Goal: Task Accomplishment & Management: Complete application form

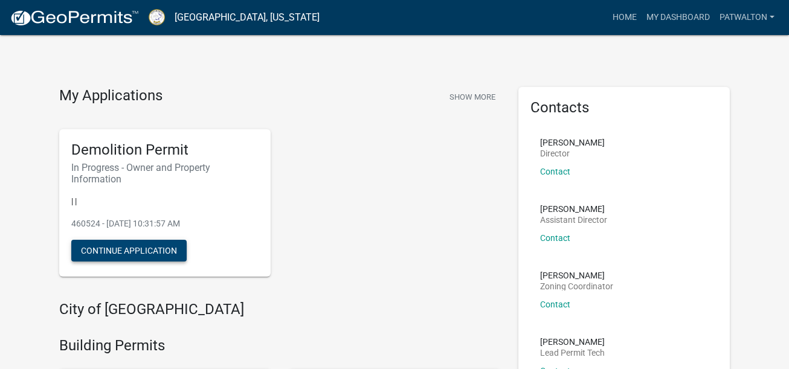
click at [108, 249] on button "Continue Application" at bounding box center [128, 251] width 115 height 22
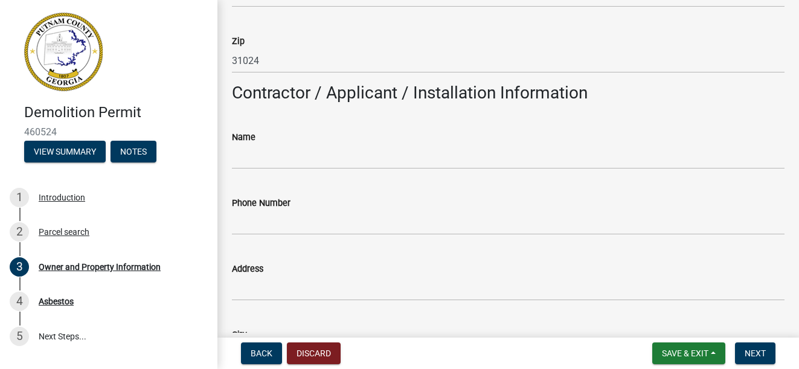
scroll to position [1027, 0]
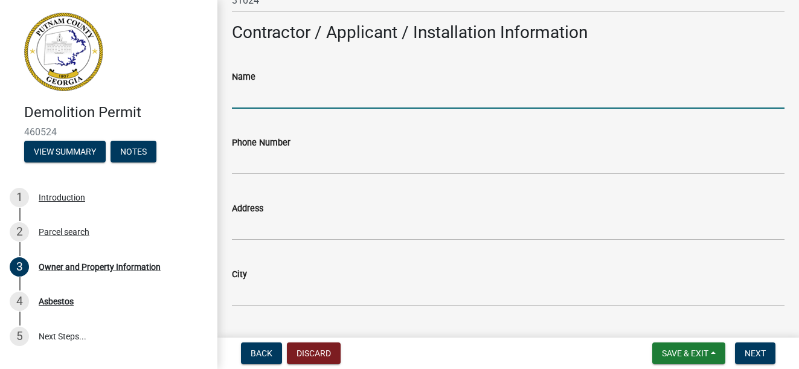
click at [310, 98] on input "Name" at bounding box center [508, 96] width 553 height 25
type input "Paradise Landscaping"
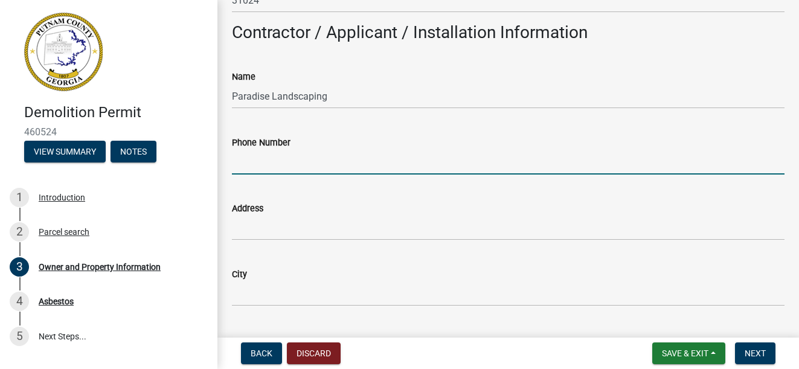
click at [256, 167] on input "Phone Number" at bounding box center [508, 162] width 553 height 25
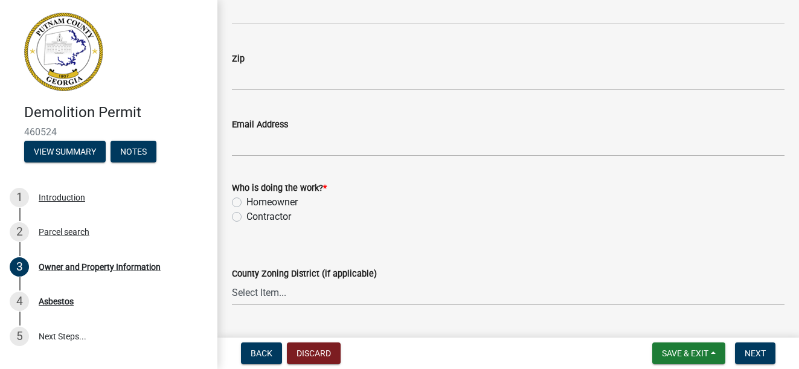
scroll to position [1390, 0]
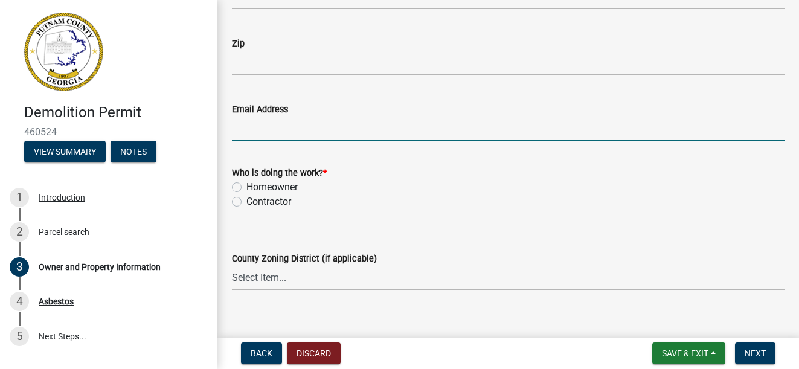
click at [262, 129] on input "Email Address" at bounding box center [508, 129] width 553 height 25
click at [247, 203] on label "Contractor" at bounding box center [269, 202] width 45 height 15
click at [247, 202] on input "Contractor" at bounding box center [251, 199] width 8 height 8
radio input "true"
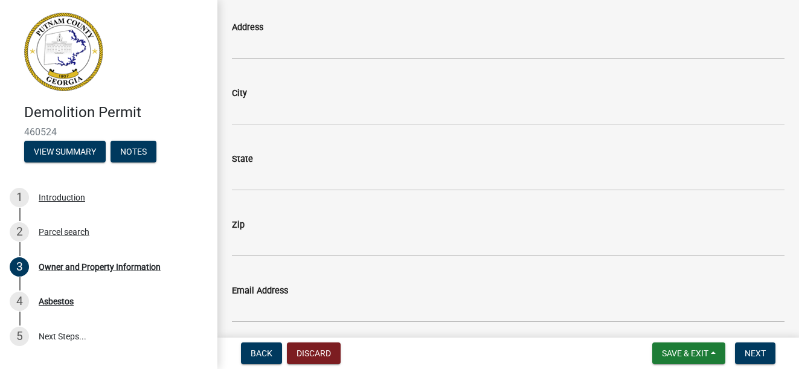
scroll to position [1088, 0]
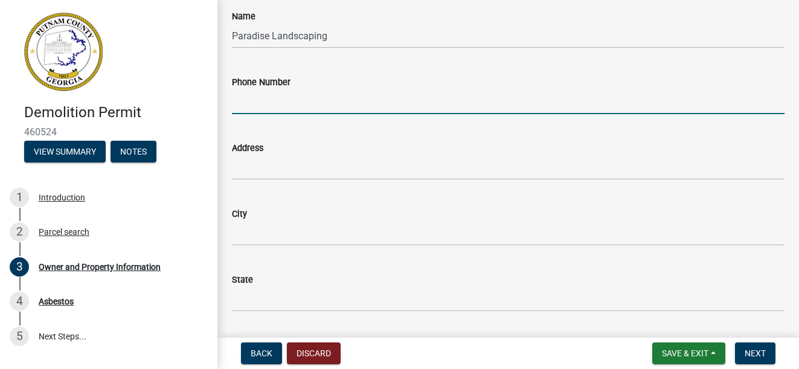
click at [296, 101] on input "Phone Number" at bounding box center [508, 101] width 553 height 25
drag, startPoint x: 283, startPoint y: 124, endPoint x: 105, endPoint y: 216, distance: 199.7
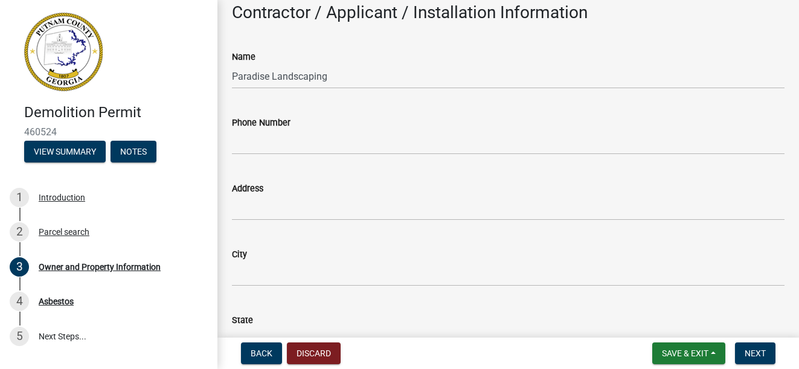
scroll to position [1027, 0]
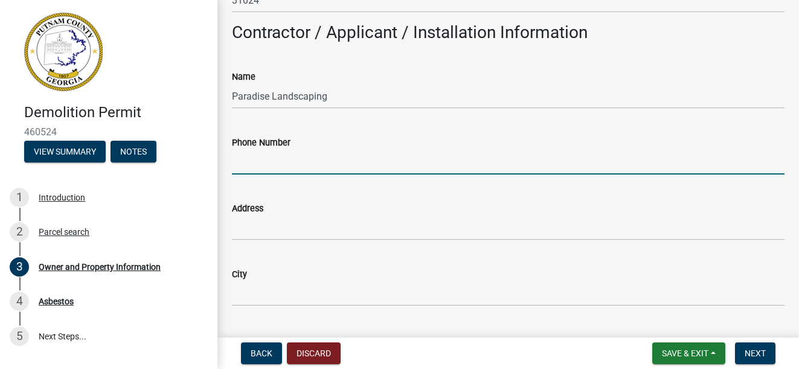
click at [307, 160] on input "Phone Number" at bounding box center [508, 162] width 553 height 25
type input "[PHONE_NUMBER]"
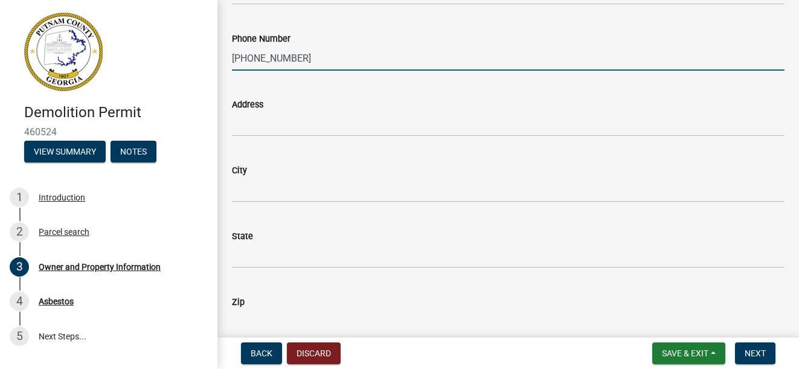
scroll to position [1148, 0]
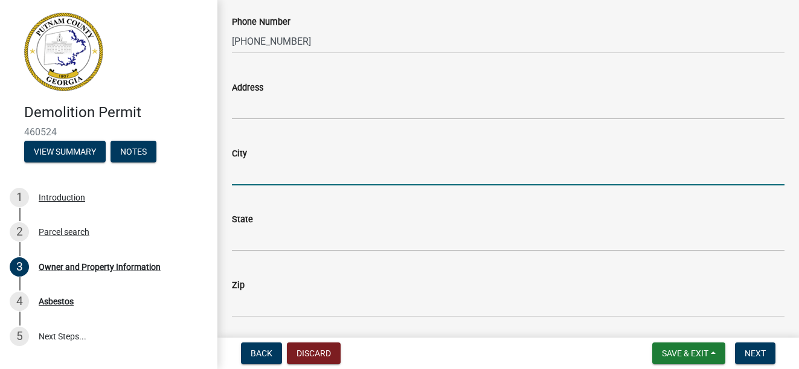
click at [278, 184] on input "City" at bounding box center [508, 173] width 553 height 25
click at [277, 184] on input "City" at bounding box center [508, 173] width 553 height 25
type input "Eatonton"
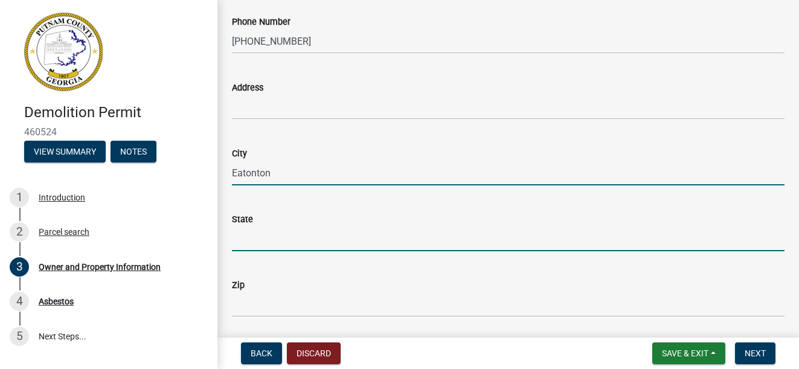
click at [246, 234] on input "State" at bounding box center [508, 239] width 553 height 25
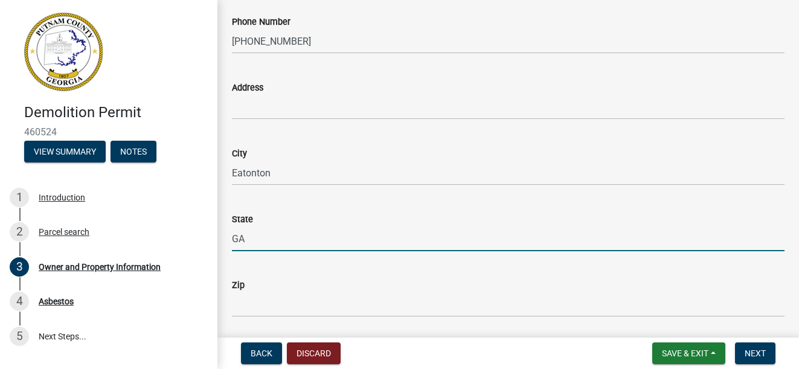
type input "GA"
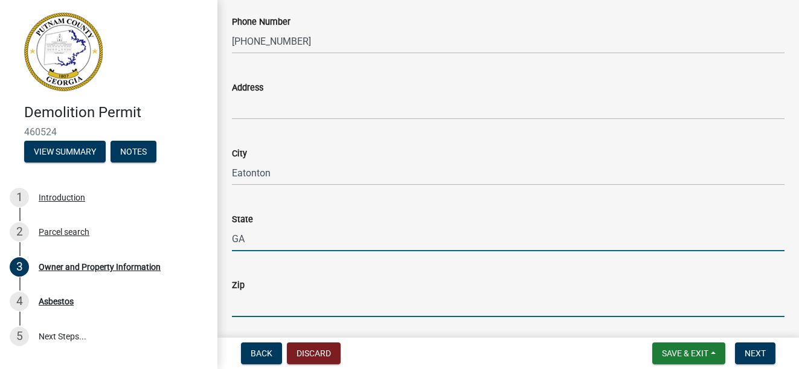
click at [253, 303] on input "Zip" at bounding box center [508, 304] width 553 height 25
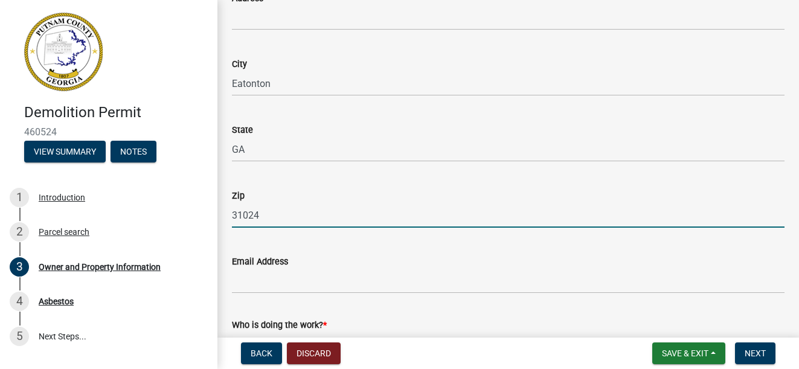
scroll to position [1269, 0]
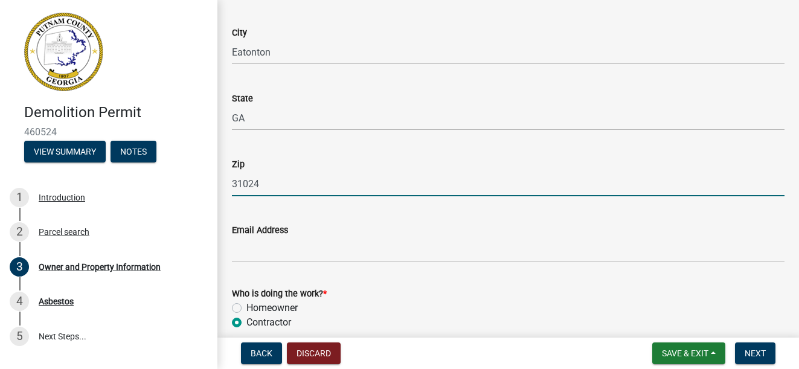
type input "31024"
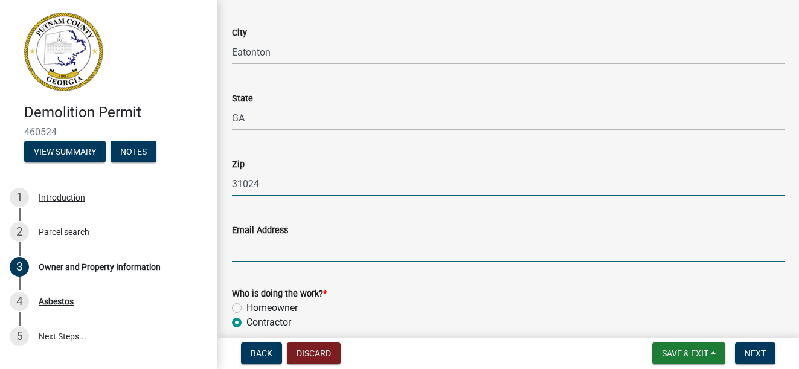
click at [265, 259] on input "Email Address" at bounding box center [508, 249] width 553 height 25
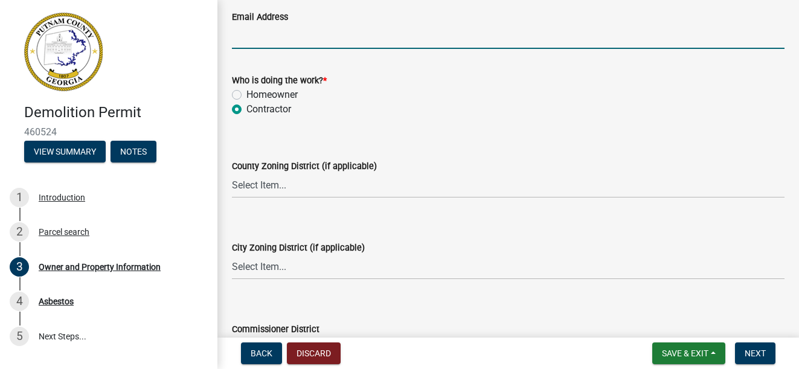
scroll to position [1510, 0]
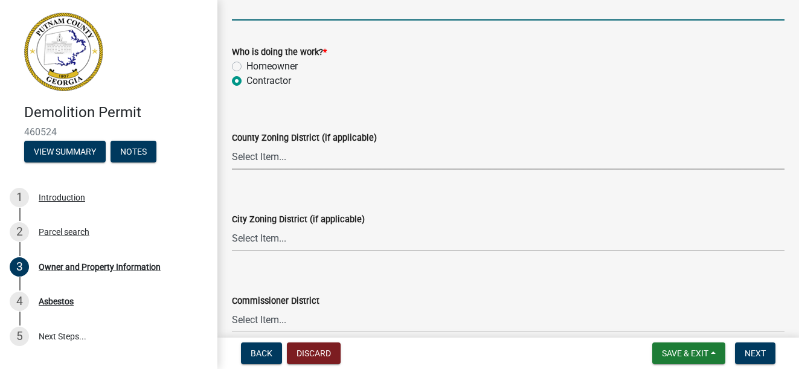
click at [304, 158] on select "Select Item... AG-1 R-1R R-1 R-2 MHP RM-1 RM-3 C-1 C-2 I-M PUD N/A" at bounding box center [508, 157] width 553 height 25
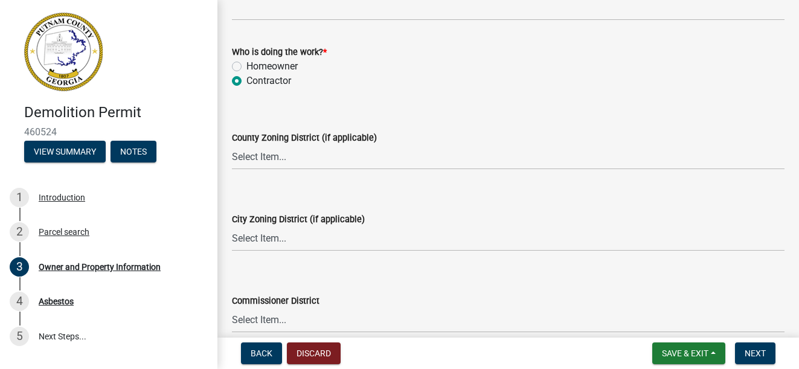
click at [262, 176] on wm-data-entity-input "County Zoning District (if applicable) Select Item... AG-1 R-1R R-1 R-2 MHP RM-…" at bounding box center [508, 140] width 553 height 82
click at [279, 150] on select "Select Item... AG-1 R-1R R-1 R-2 MHP RM-1 RM-3 C-1 C-2 I-M PUD N/A" at bounding box center [508, 157] width 553 height 25
click at [232, 145] on select "Select Item... AG-1 R-1R R-1 R-2 MHP RM-1 RM-3 C-1 C-2 I-M PUD N/A" at bounding box center [508, 157] width 553 height 25
select select "0688c8c3-ca83-4764-a677-531fbc17e6cb"
click at [277, 233] on select "Select Item... A-1 A-2 R-1 R-2 R-3 R-4 MHP C-1 C-2 I-1 I-2 DB FH H-P N/A" at bounding box center [508, 239] width 553 height 25
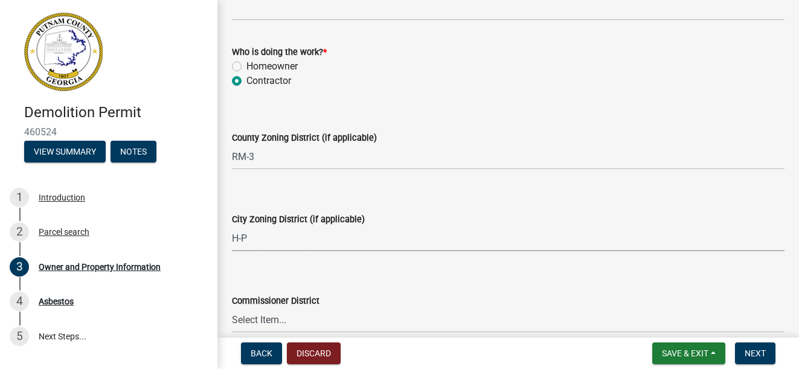
click at [232, 227] on select "Select Item... A-1 A-2 R-1 R-2 R-3 R-4 MHP C-1 C-2 I-1 I-2 DB FH H-P N/A" at bounding box center [508, 239] width 553 height 25
click at [300, 239] on select "Select Item... A-1 A-2 R-1 R-2 R-3 R-4 MHP C-1 C-2 I-1 I-2 DB FH H-P N/A" at bounding box center [508, 239] width 553 height 25
click at [232, 227] on select "Select Item... A-1 A-2 R-1 R-2 R-3 R-4 MHP C-1 C-2 I-1 I-2 DB FH H-P N/A" at bounding box center [508, 239] width 553 height 25
select select "83394b22-4a11-496c-8e5c-75ade2e72faf"
click at [266, 152] on select "Select Item... AG-1 R-1R R-1 R-2 MHP RM-1 RM-3 C-1 C-2 I-M PUD N/A" at bounding box center [508, 157] width 553 height 25
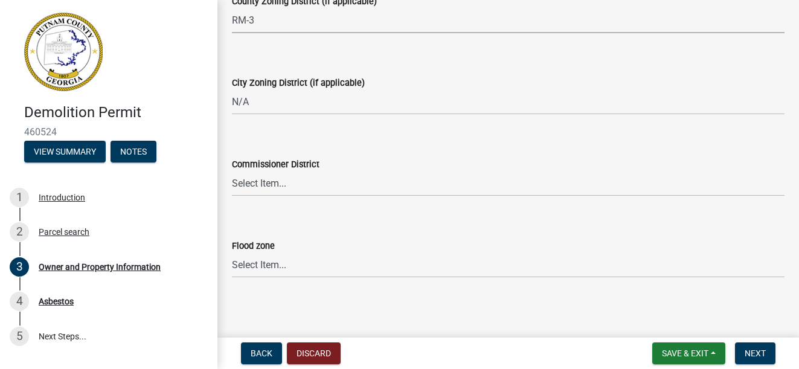
scroll to position [1650, 0]
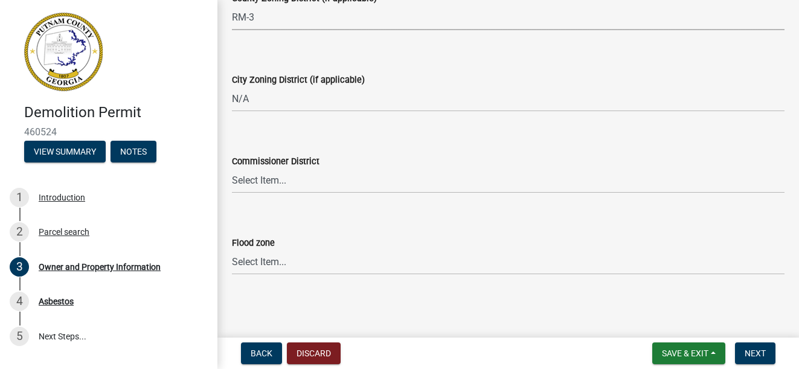
click at [248, 279] on wm-data-entity-input "Flood zone Select Item... Zone A Zone V Zone A99 Zone AE Zone AO Zone AH Zone V…" at bounding box center [508, 245] width 553 height 82
click at [257, 254] on select "Select Item... Zone A Zone V Zone A99 Zone AE Zone AO Zone AH Zone VE Zone AR Z…" at bounding box center [508, 262] width 553 height 25
click at [260, 259] on select "Select Item... Zone A Zone V Zone A99 Zone AE Zone AO Zone AH Zone VE Zone AR Z…" at bounding box center [508, 262] width 553 height 25
click at [178, 204] on div "1 Introduction" at bounding box center [104, 197] width 189 height 19
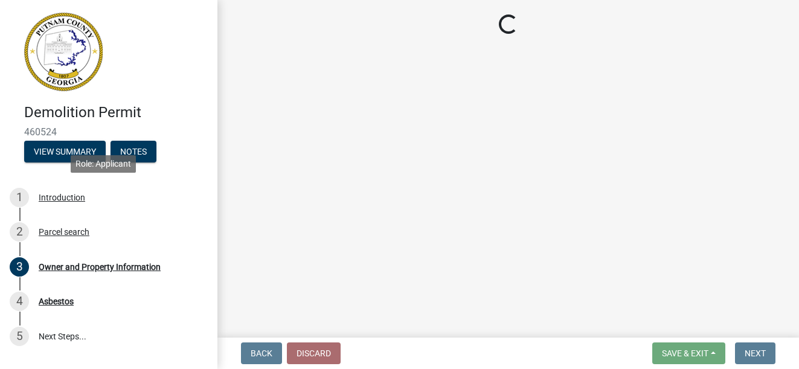
scroll to position [0, 0]
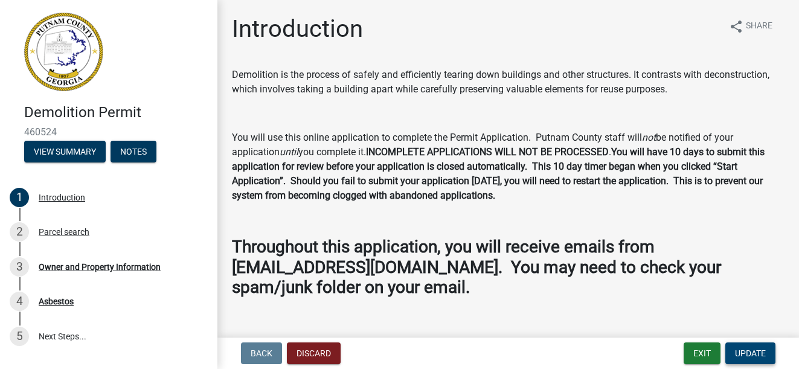
click at [746, 351] on span "Update" at bounding box center [750, 354] width 31 height 10
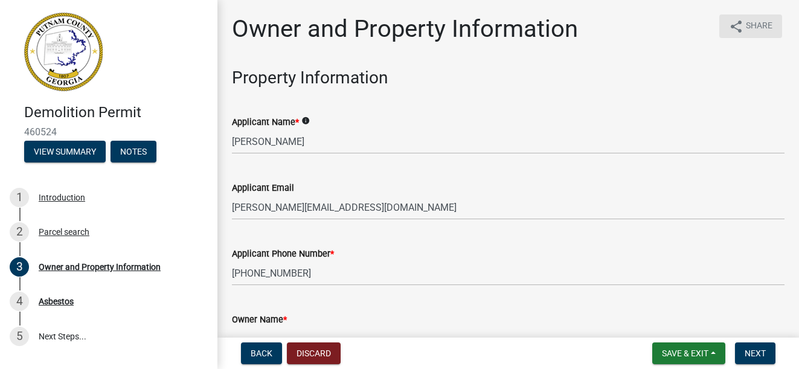
click at [735, 27] on button "share Share" at bounding box center [751, 27] width 63 height 24
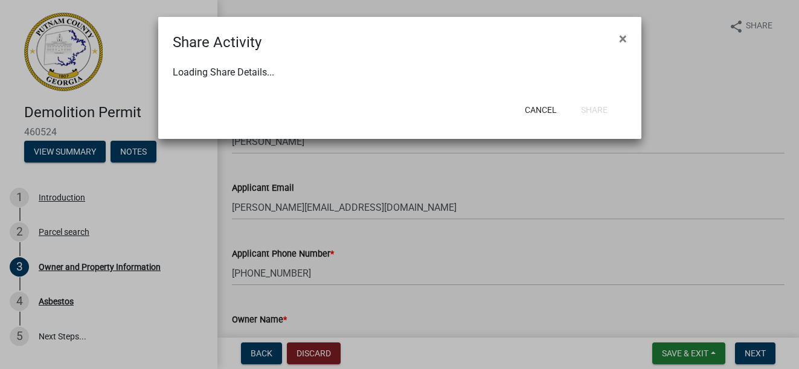
select select "1"
select select "0"
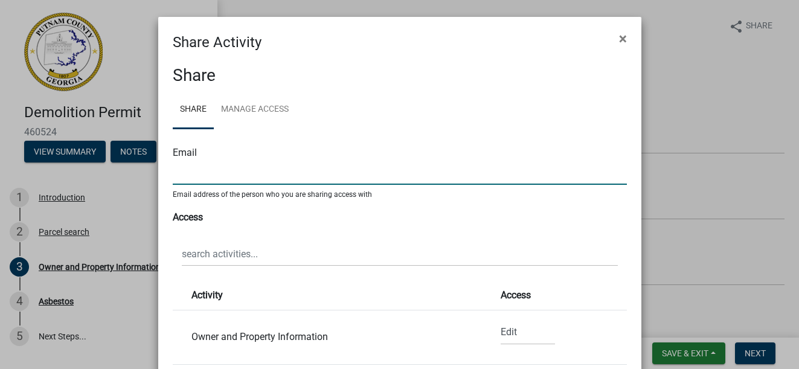
click at [228, 167] on input "text" at bounding box center [400, 172] width 454 height 25
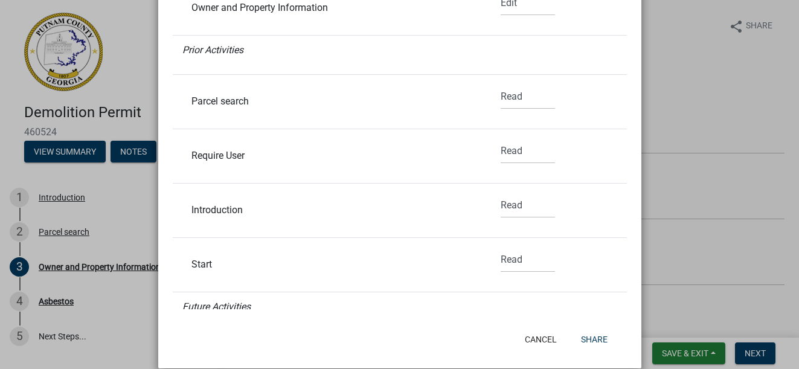
scroll to position [346, 0]
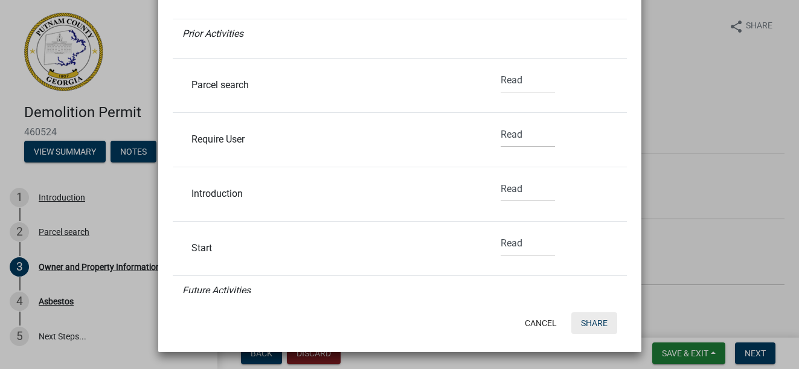
type input "[EMAIL_ADDRESS][DOMAIN_NAME]"
click at [592, 321] on button "Share" at bounding box center [595, 323] width 46 height 22
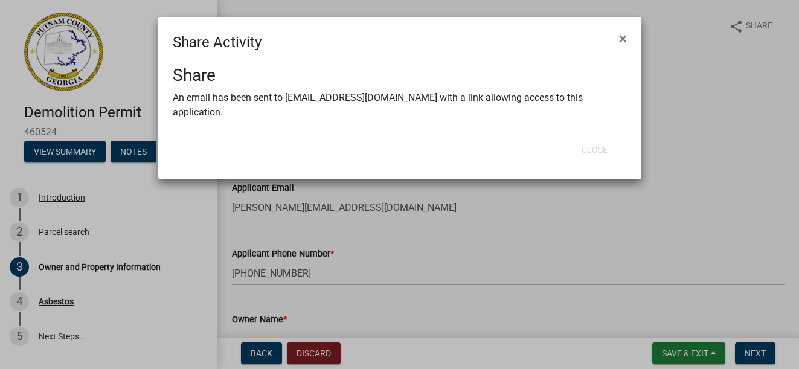
click at [707, 115] on ngb-modal-window "Share Activity × Share An email has been sent to [EMAIL_ADDRESS][DOMAIN_NAME] w…" at bounding box center [399, 184] width 799 height 369
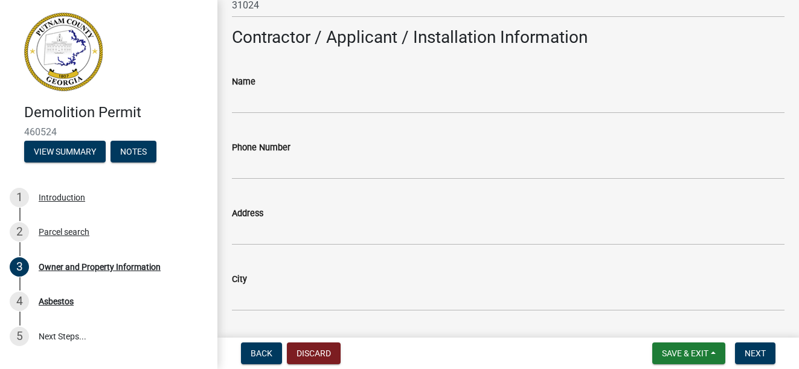
scroll to position [1027, 0]
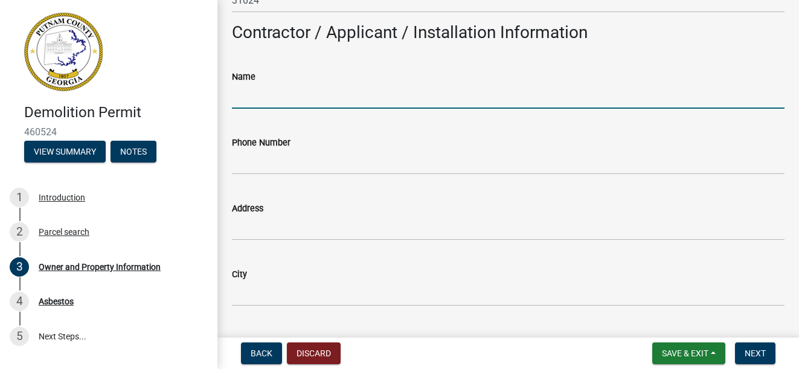
click at [285, 99] on input "Name" at bounding box center [508, 96] width 553 height 25
type input "Pardise Landscaping"
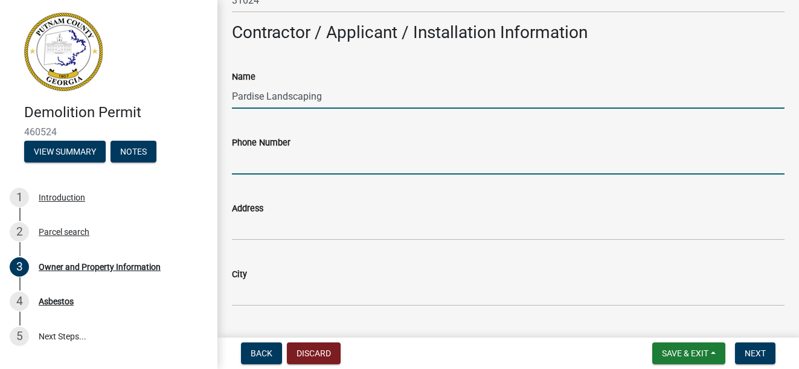
click at [247, 160] on input "Phone Number" at bounding box center [508, 162] width 553 height 25
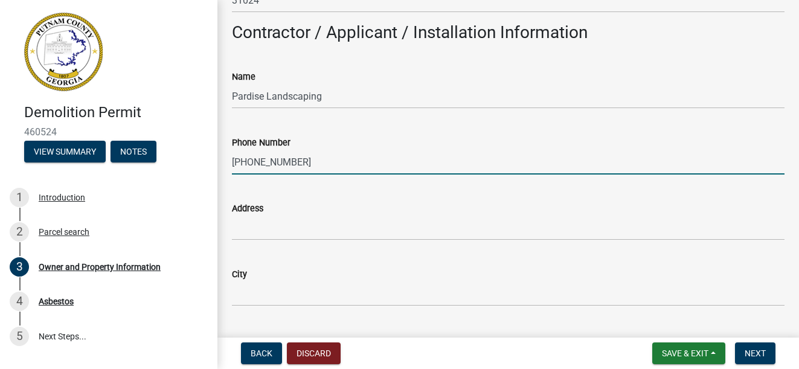
type input "[PHONE_NUMBER]"
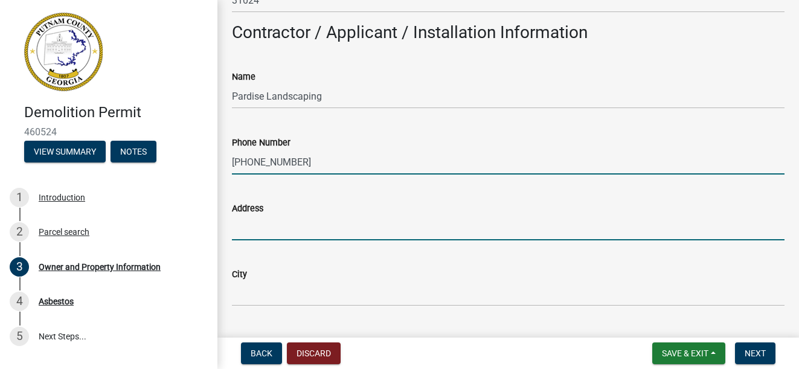
click at [257, 238] on input "Address" at bounding box center [508, 228] width 553 height 25
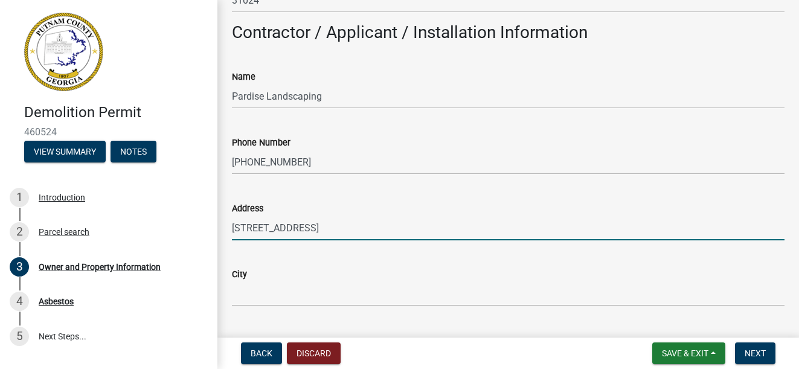
type input "[STREET_ADDRESS]"
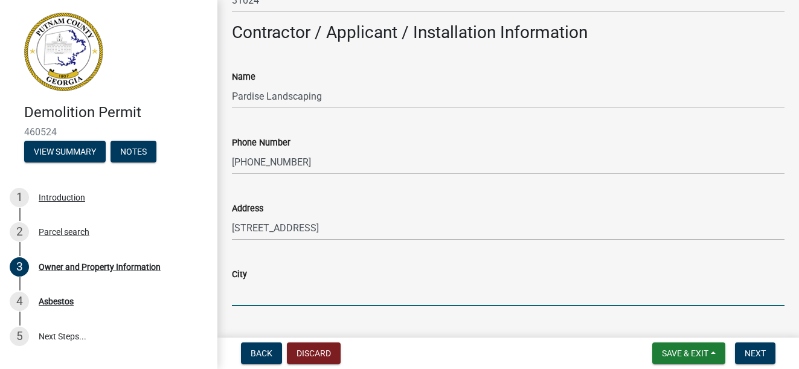
click at [264, 298] on input "City" at bounding box center [508, 294] width 553 height 25
type input "Eatonton"
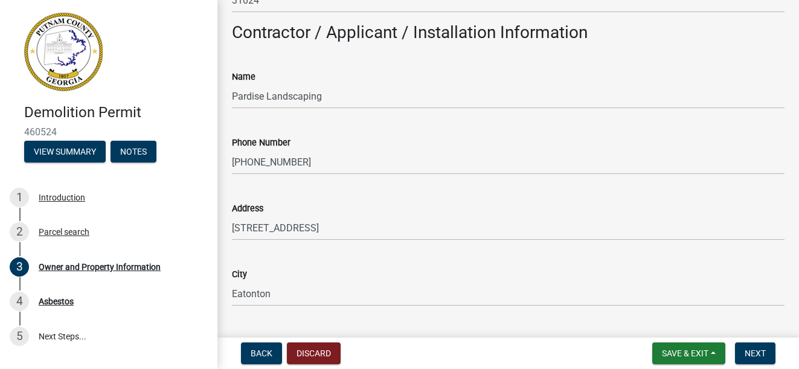
scroll to position [1220, 0]
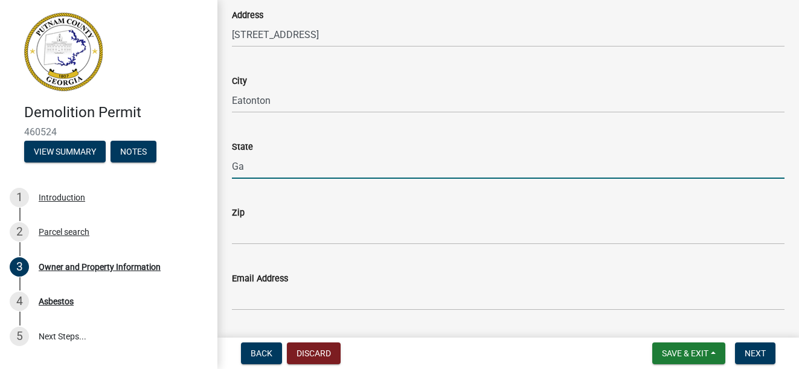
type input "Ga"
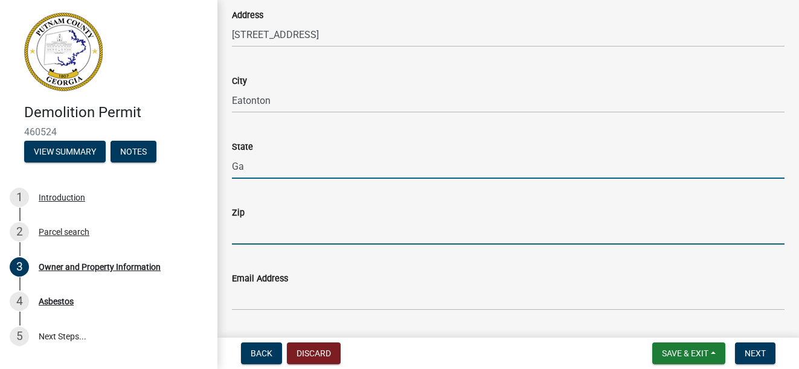
click at [251, 231] on input "Zip" at bounding box center [508, 232] width 553 height 25
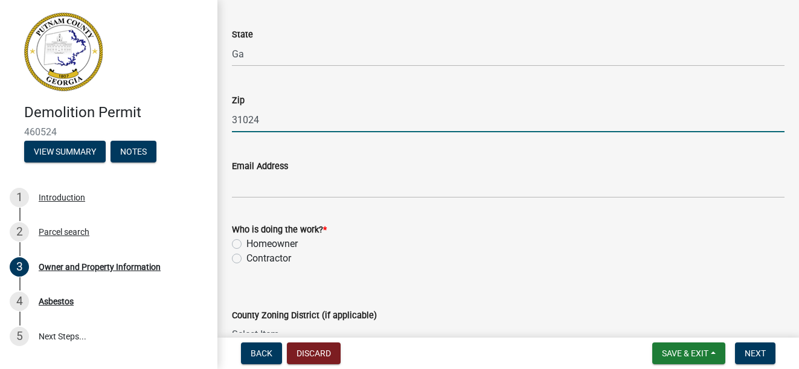
scroll to position [1341, 0]
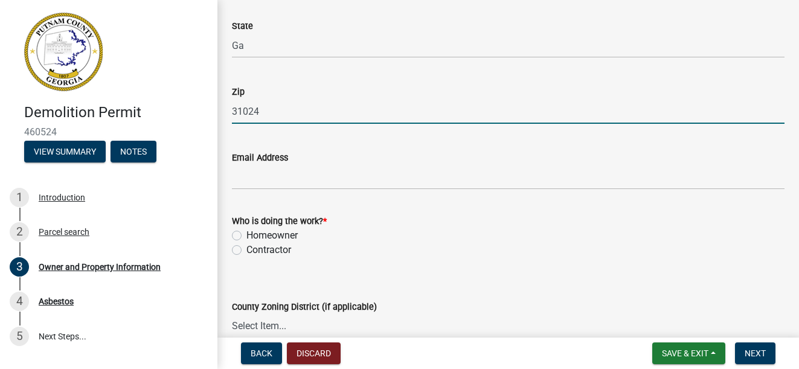
type input "31024"
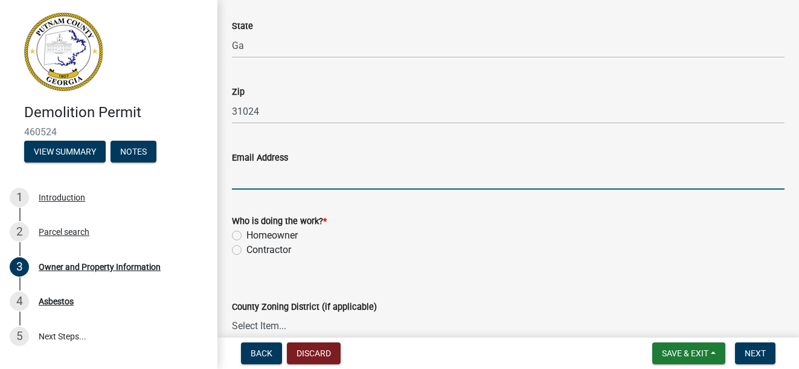
click at [246, 178] on input "Email Address" at bounding box center [508, 177] width 553 height 25
type input "[EMAIL_ADDRESS][DOMAIN_NAME]"
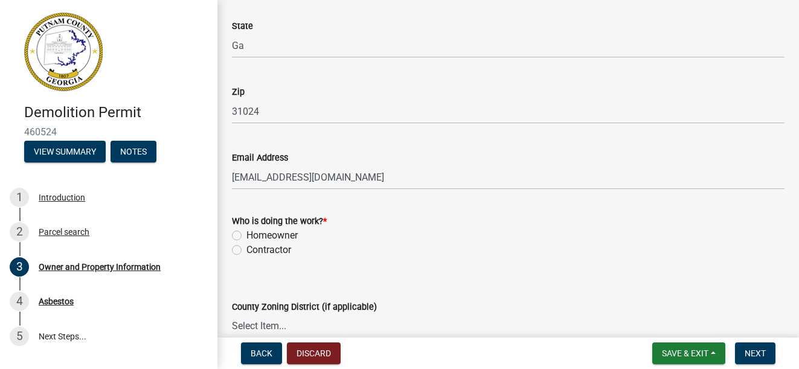
click at [247, 253] on label "Contractor" at bounding box center [269, 250] width 45 height 15
click at [247, 251] on input "Contractor" at bounding box center [251, 247] width 8 height 8
radio input "true"
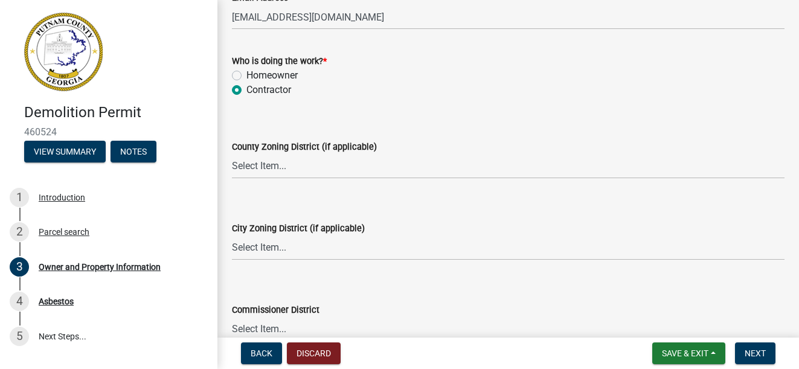
scroll to position [1523, 0]
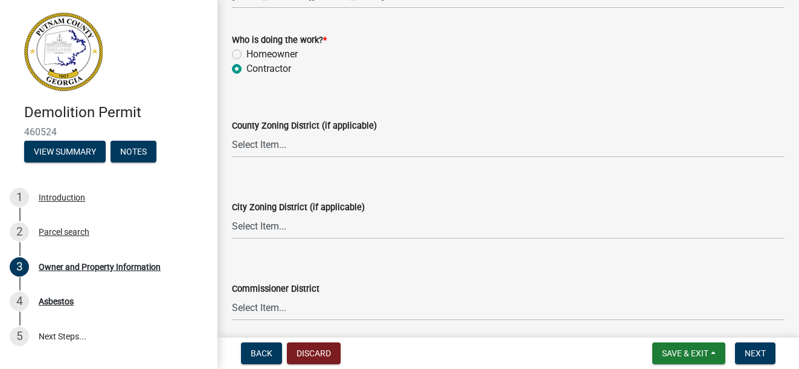
click at [303, 163] on wm-data-entity-input "County Zoning District (if applicable) Select Item... AG-1 R-1R R-1 R-2 MHP RM-…" at bounding box center [508, 128] width 553 height 82
click at [276, 167] on wm-data-entity-input "County Zoning District (if applicable) Select Item... AG-1 R-1R R-1 R-2 MHP RM-…" at bounding box center [508, 128] width 553 height 82
click at [266, 140] on select "Select Item... AG-1 R-1R R-1 R-2 MHP RM-1 RM-3 C-1 C-2 I-M PUD N/A" at bounding box center [508, 145] width 553 height 25
click at [232, 133] on select "Select Item... AG-1 R-1R R-1 R-2 MHP RM-1 RM-3 C-1 C-2 I-M PUD N/A" at bounding box center [508, 145] width 553 height 25
select select "0688c8c3-ca83-4764-a677-531fbc17e6cb"
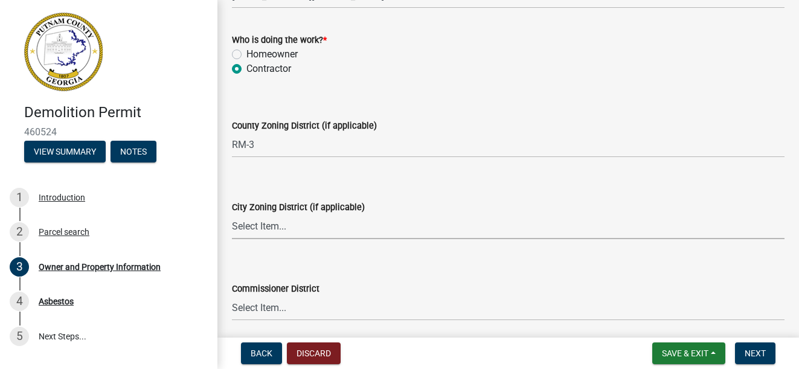
click at [268, 224] on select "Select Item... A-1 A-2 R-1 R-2 R-3 R-4 MHP C-1 C-2 I-1 I-2 DB FH H-P N/A" at bounding box center [508, 226] width 553 height 25
click at [232, 214] on select "Select Item... A-1 A-2 R-1 R-2 R-3 R-4 MHP C-1 C-2 I-1 I-2 DB FH H-P N/A" at bounding box center [508, 226] width 553 height 25
select select "83394b22-4a11-496c-8e5c-75ade2e72faf"
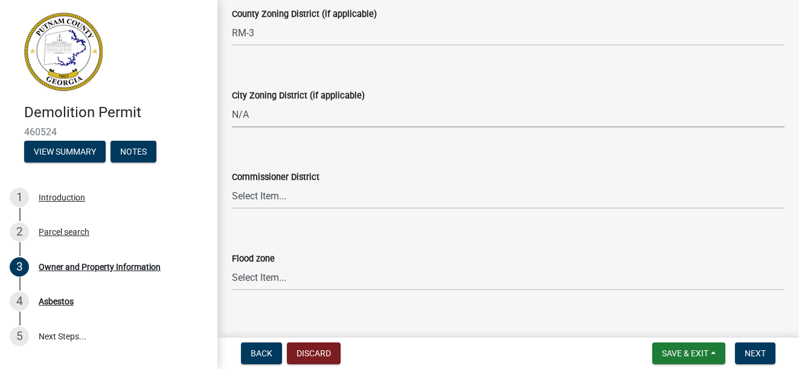
scroll to position [1643, 0]
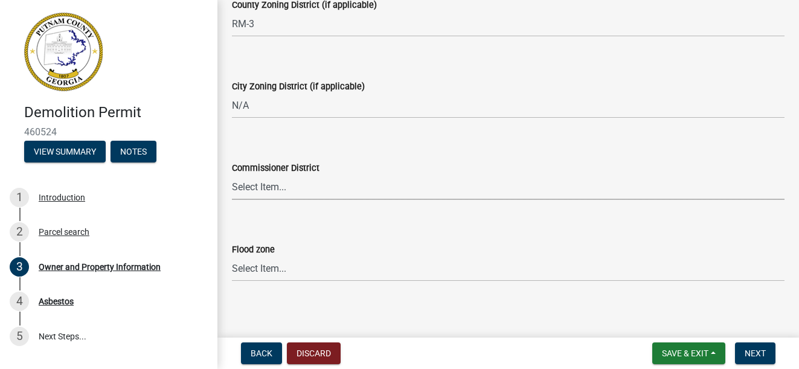
click at [250, 185] on select "Select Item... District 1 District 2 District 3 District 4" at bounding box center [508, 187] width 553 height 25
click at [269, 185] on select "Select Item... District 1 District 2 District 3 District 4" at bounding box center [508, 187] width 553 height 25
click at [232, 175] on select "Select Item... District 1 District 2 District 3 District 4" at bounding box center [508, 187] width 553 height 25
select select "ece5c1a9-df30-4702-9587-5deee23533b7"
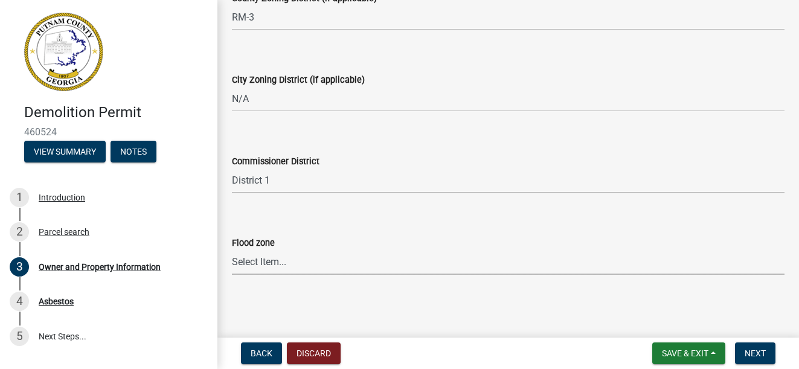
click at [268, 259] on select "Select Item... Zone A Zone V Zone A99 Zone AE Zone AO Zone AH Zone VE Zone AR Z…" at bounding box center [508, 262] width 553 height 25
click at [477, 323] on main "Owner and Property Information share Share Property Information Applicant Name …" at bounding box center [509, 166] width 582 height 333
click at [674, 356] on span "Save & Exit" at bounding box center [685, 354] width 47 height 10
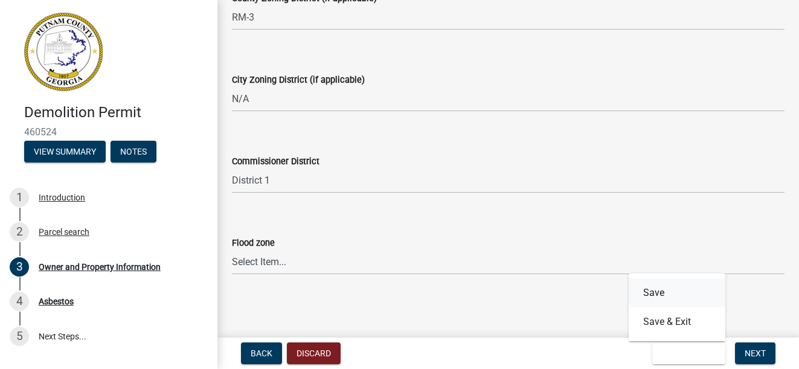
click at [653, 288] on button "Save" at bounding box center [677, 293] width 97 height 29
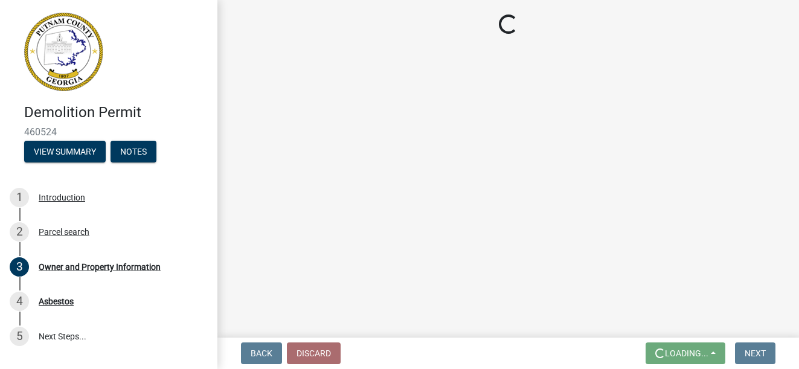
scroll to position [0, 0]
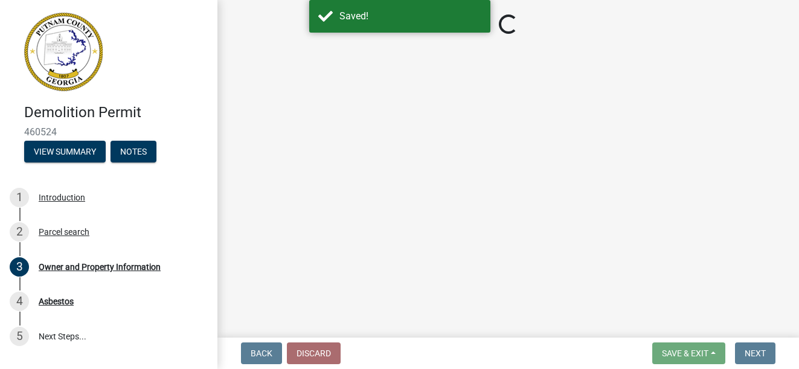
select select "0688c8c3-ca83-4764-a677-531fbc17e6cb"
select select "83394b22-4a11-496c-8e5c-75ade2e72faf"
select select "ece5c1a9-df30-4702-9587-5deee23533b7"
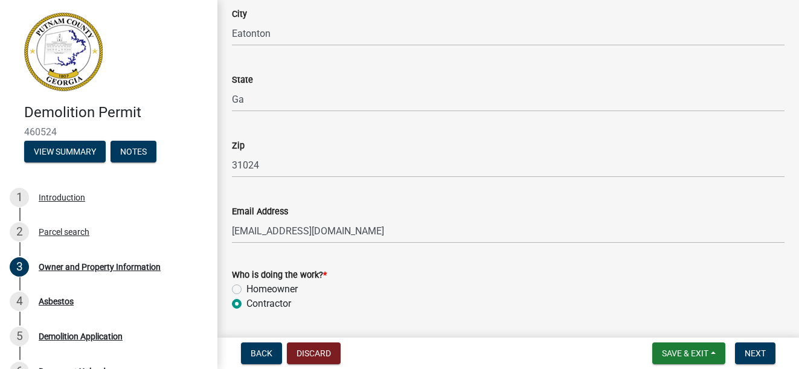
scroll to position [1650, 0]
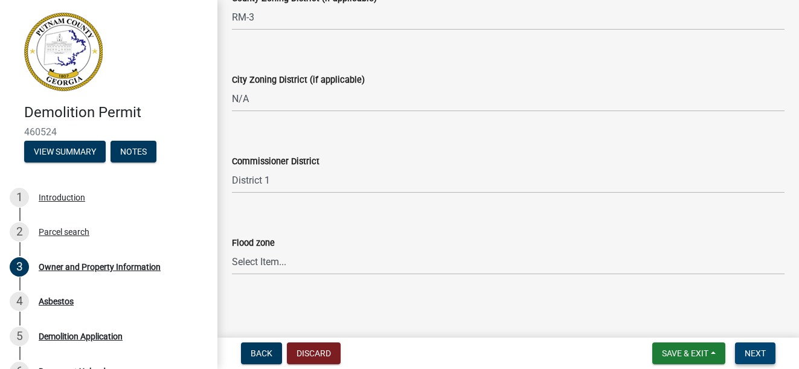
click at [762, 349] on span "Next" at bounding box center [755, 354] width 21 height 10
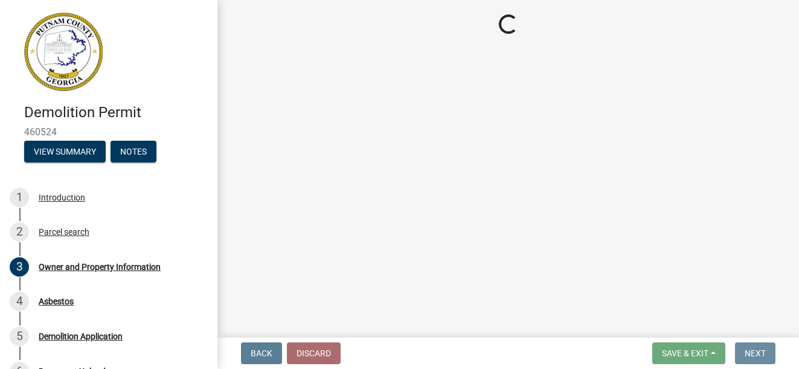
scroll to position [0, 0]
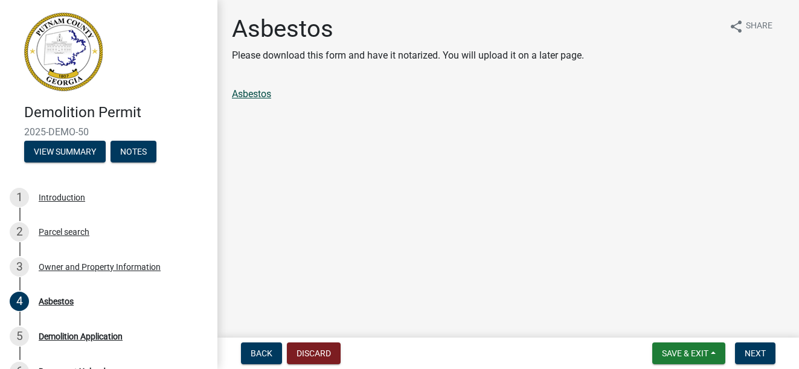
click at [257, 92] on link "Asbestos" at bounding box center [251, 93] width 39 height 11
click at [750, 349] on span "Next" at bounding box center [755, 354] width 21 height 10
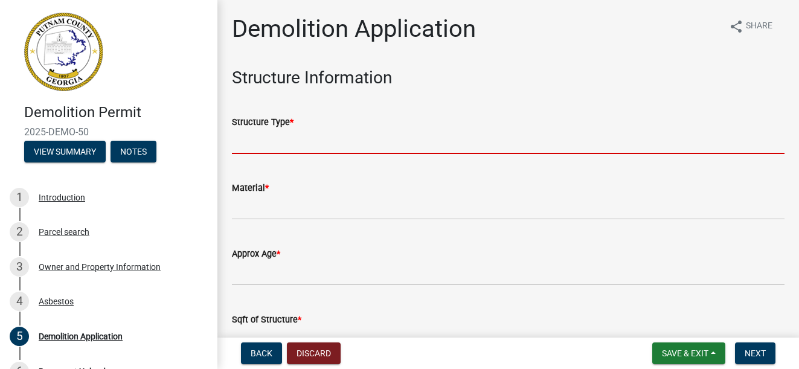
click at [296, 139] on input "Structure Type *" at bounding box center [508, 141] width 553 height 25
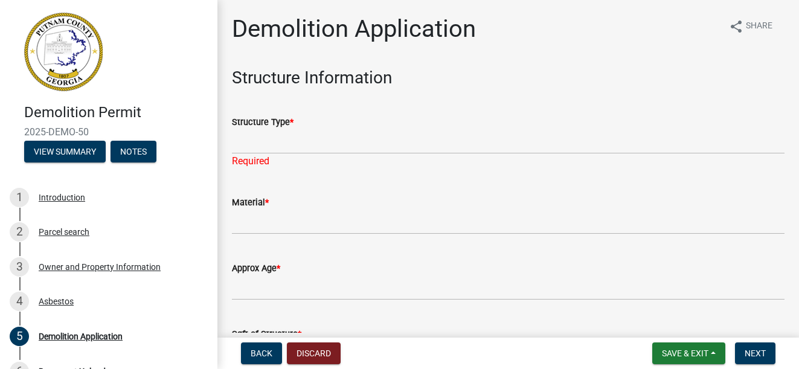
drag, startPoint x: 773, startPoint y: 106, endPoint x: 794, endPoint y: 98, distance: 22.6
click at [788, 98] on main "Demolition Application share Share Structure Information Structure Type * Requi…" at bounding box center [509, 166] width 582 height 333
click at [273, 163] on div "Required" at bounding box center [508, 161] width 553 height 15
click at [297, 127] on div "Structure Type *" at bounding box center [508, 122] width 553 height 15
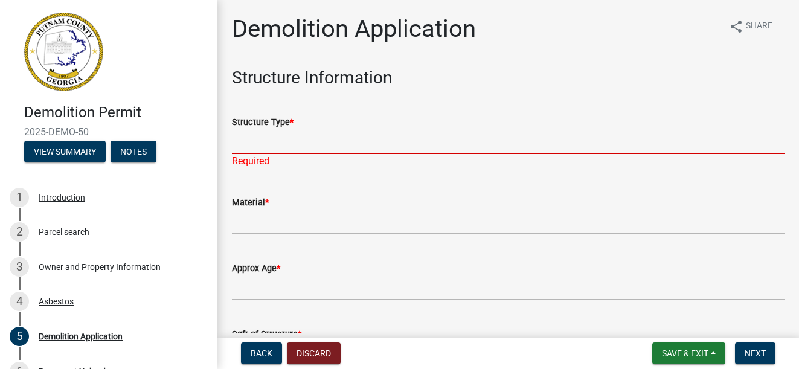
click at [260, 143] on input "Structure Type *" at bounding box center [508, 141] width 553 height 25
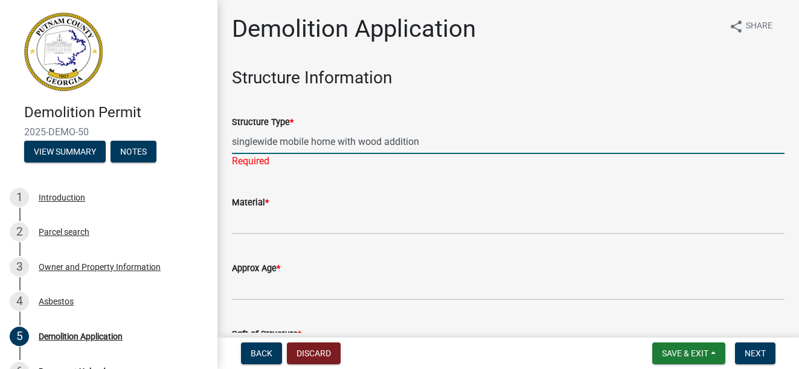
type input "singlewide mobile home with wood addition"
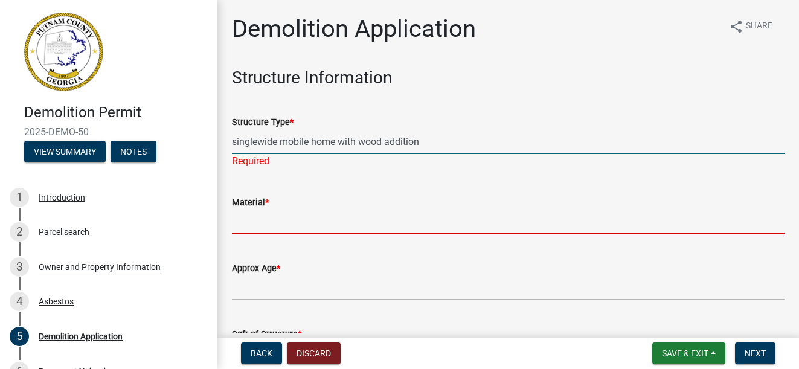
click at [278, 225] on wm-data-entity-input "Material *" at bounding box center [508, 211] width 553 height 66
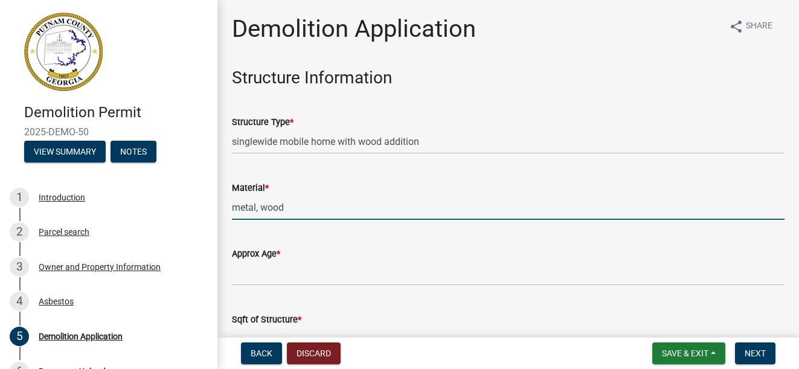
type input "metal, wood"
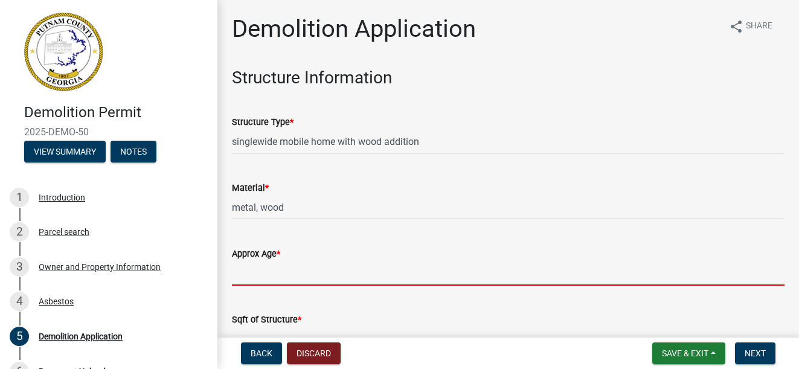
click at [270, 279] on input "Approx Age *" at bounding box center [508, 273] width 553 height 25
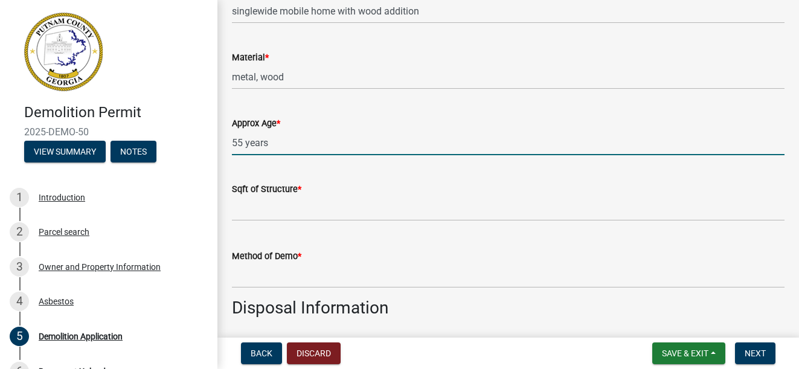
scroll to position [181, 0]
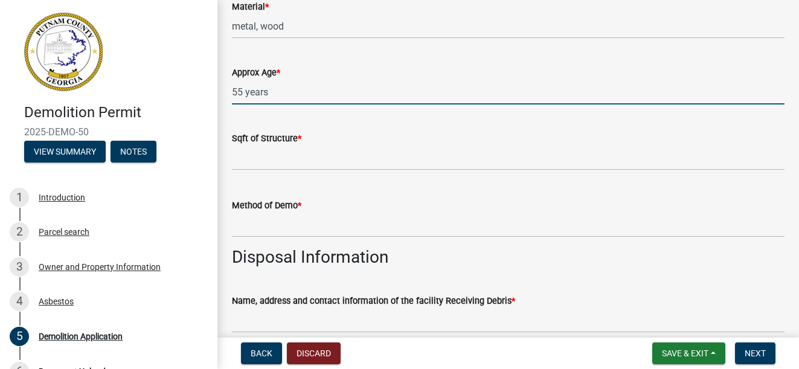
type input "55 years"
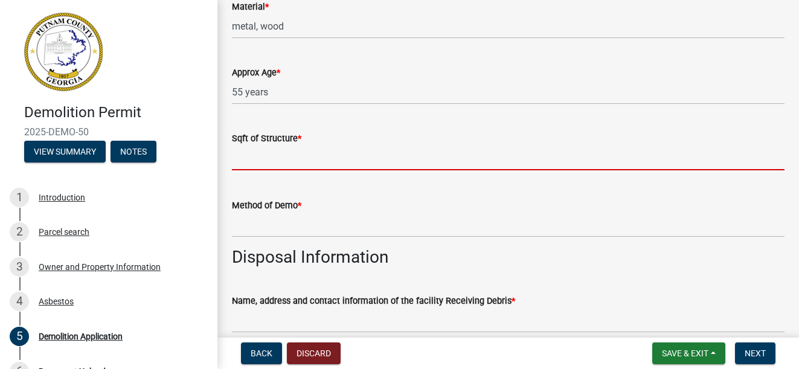
click at [285, 160] on input "text" at bounding box center [508, 158] width 553 height 25
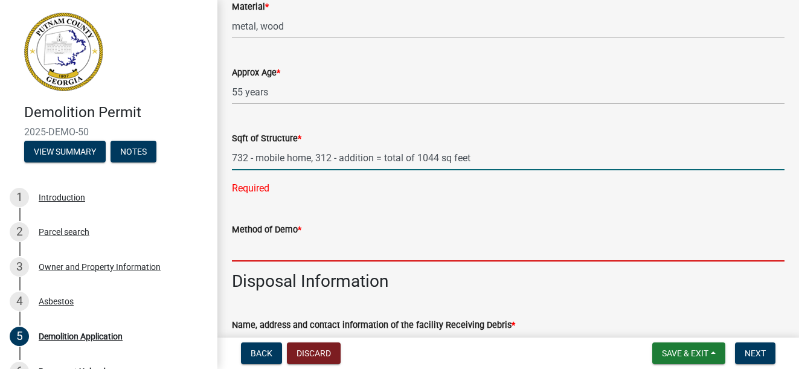
type input "7323121044"
click at [262, 240] on wm-data-entity-input "Method of Demo *" at bounding box center [508, 238] width 553 height 66
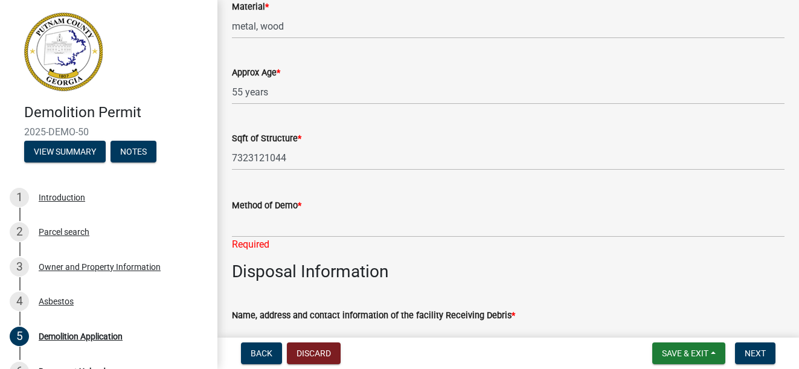
click at [506, 175] on wm-data-entity-input "Sqft of Structure * 7323121044" at bounding box center [508, 147] width 553 height 67
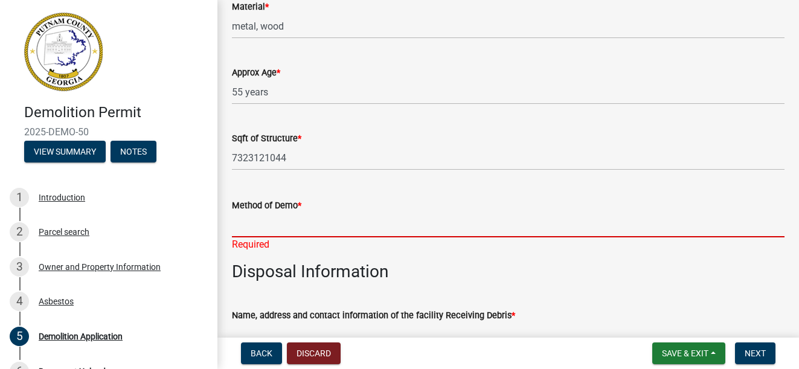
click at [248, 225] on input "Method of Demo *" at bounding box center [508, 225] width 553 height 25
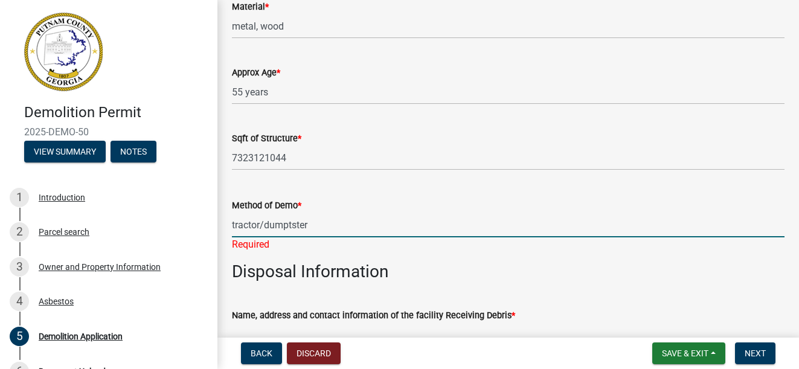
click at [232, 220] on input "tractor/dumptster" at bounding box center [508, 225] width 553 height 25
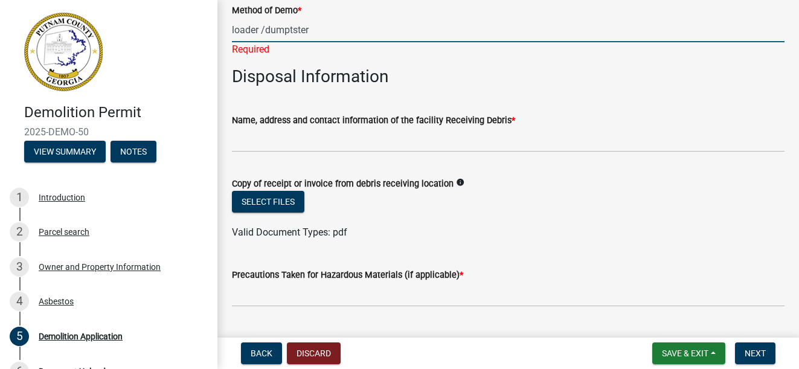
scroll to position [398, 0]
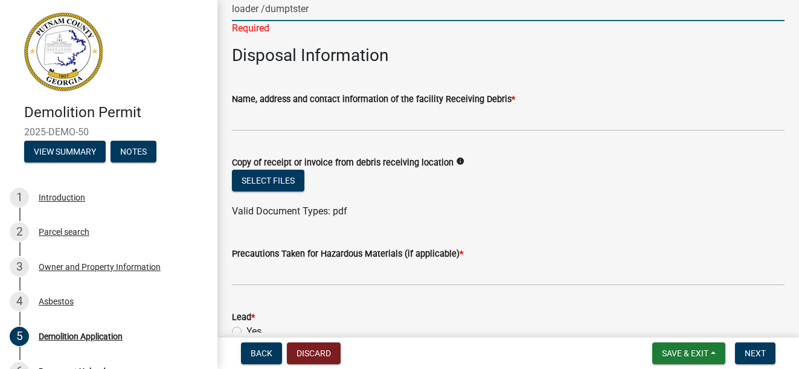
type input "loader /dumptster"
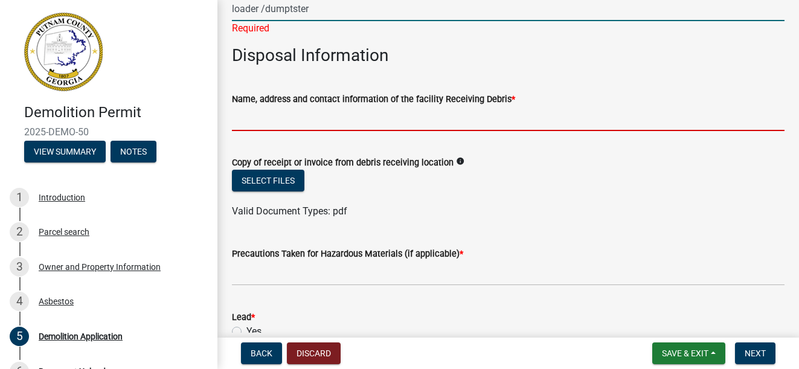
click at [311, 120] on wm-data-entity-input "Name, address and contact information of the facility Receiving Debris *" at bounding box center [508, 108] width 553 height 66
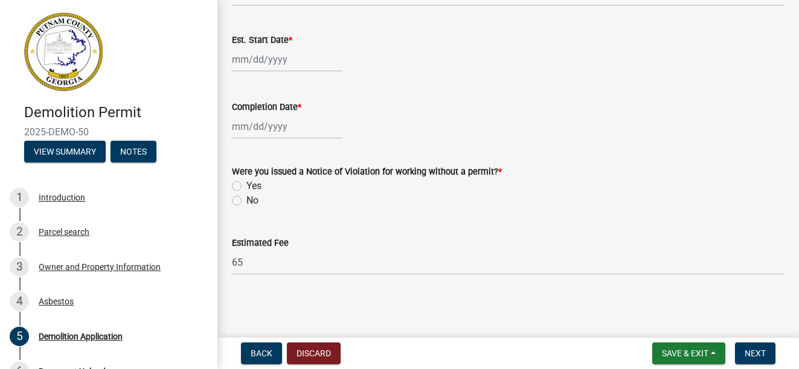
scroll to position [881, 0]
click at [247, 202] on label "No" at bounding box center [253, 200] width 12 height 15
click at [247, 201] on input "No" at bounding box center [251, 197] width 8 height 8
radio input "true"
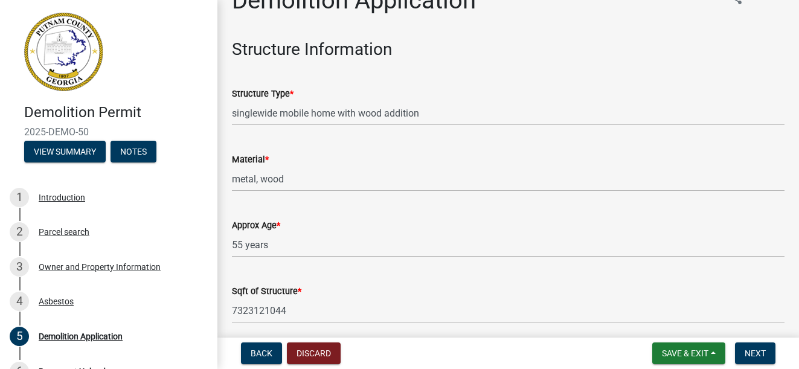
scroll to position [0, 0]
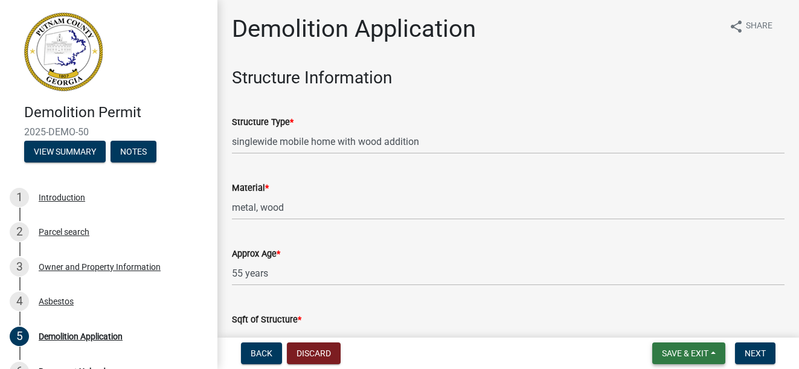
click at [680, 352] on span "Save & Exit" at bounding box center [685, 354] width 47 height 10
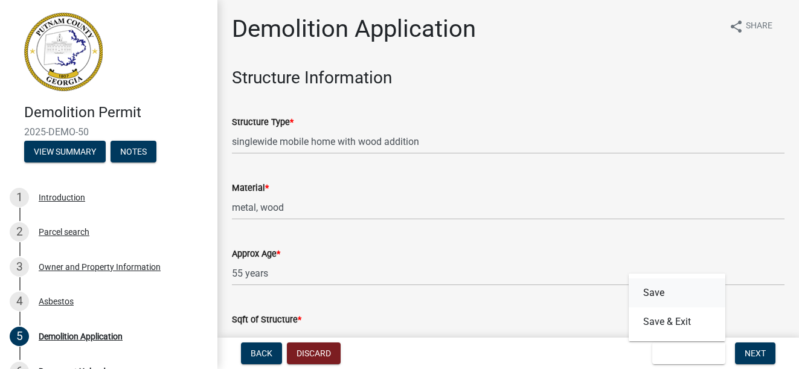
click at [660, 288] on button "Save" at bounding box center [677, 293] width 97 height 29
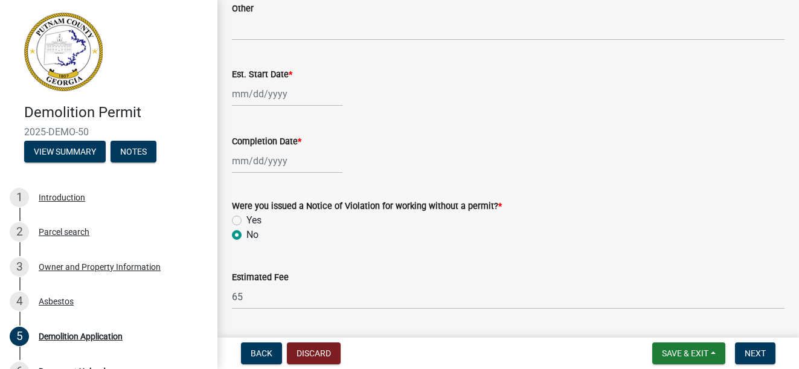
scroll to position [866, 0]
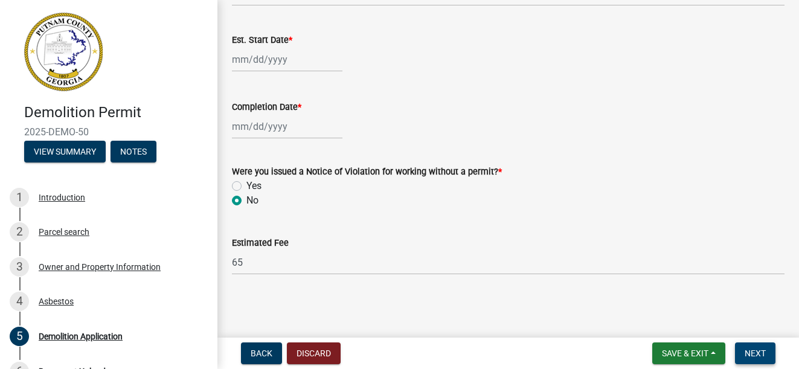
click at [751, 351] on span "Next" at bounding box center [755, 354] width 21 height 10
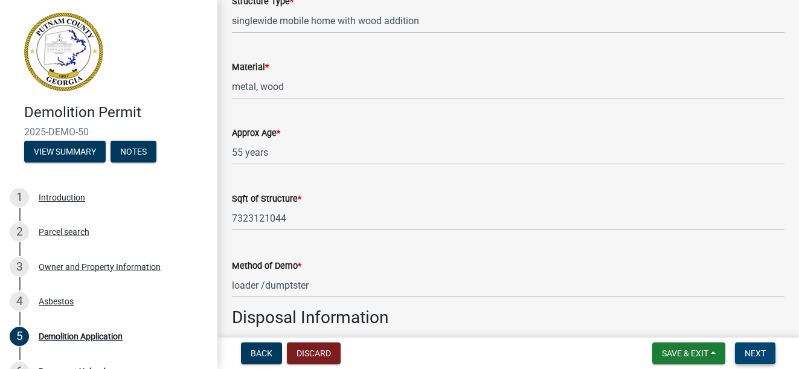
scroll to position [181, 0]
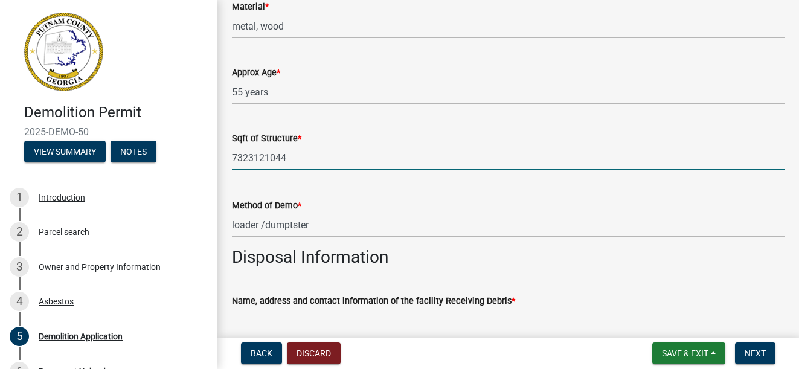
click at [308, 155] on input "7323121044" at bounding box center [508, 158] width 553 height 25
type input "7"
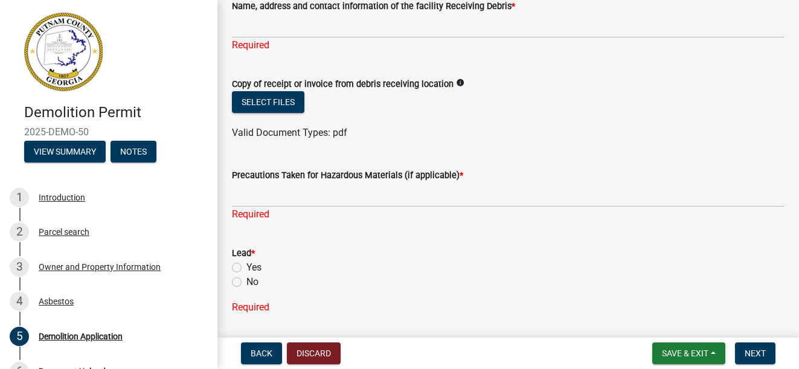
scroll to position [423, 0]
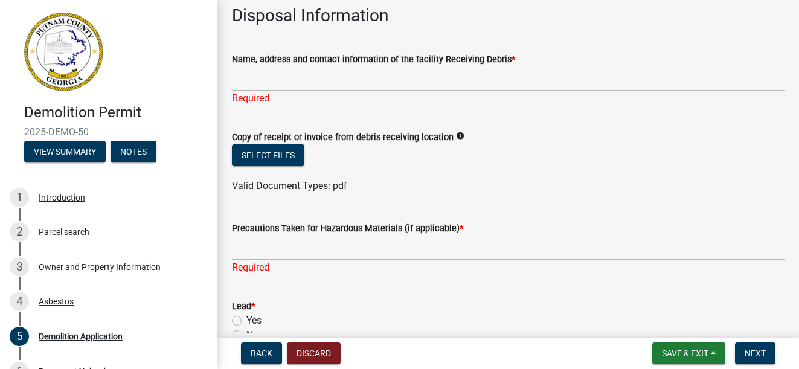
type input "1044"
click at [456, 135] on icon "info" at bounding box center [460, 136] width 8 height 8
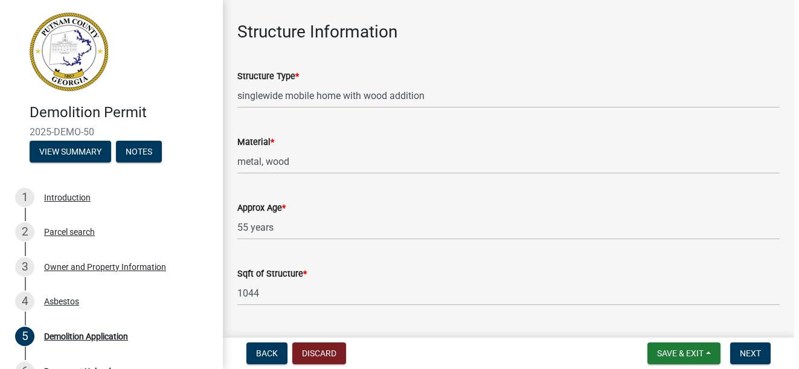
scroll to position [0, 0]
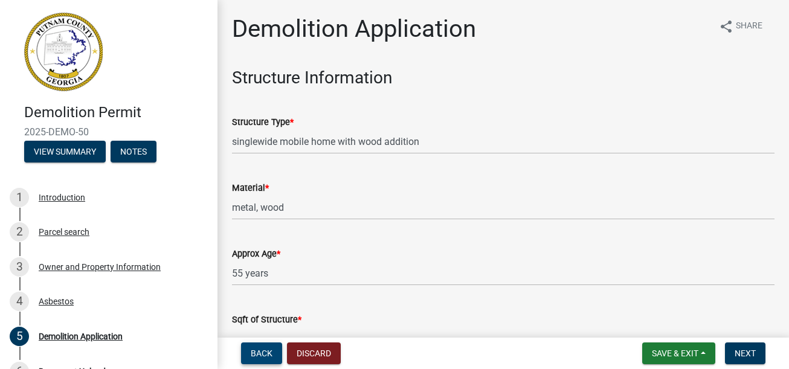
click at [262, 356] on span "Back" at bounding box center [262, 354] width 22 height 10
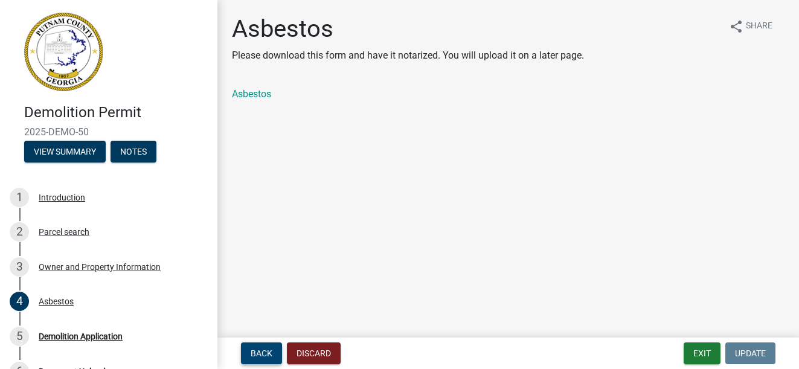
click at [262, 354] on span "Back" at bounding box center [262, 354] width 22 height 10
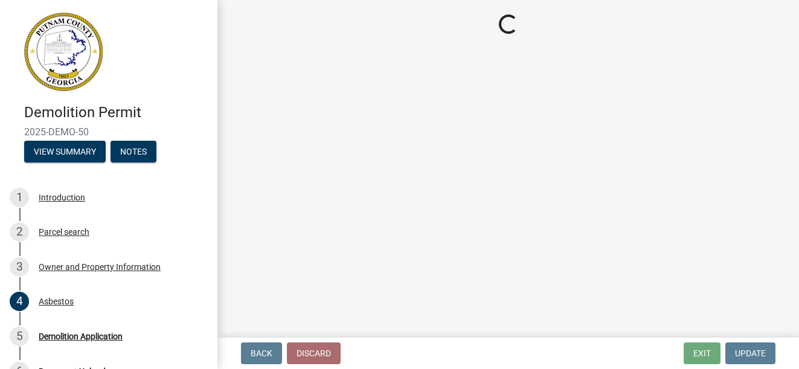
select select "0688c8c3-ca83-4764-a677-531fbc17e6cb"
select select "83394b22-4a11-496c-8e5c-75ade2e72faf"
select select "ece5c1a9-df30-4702-9587-5deee23533b7"
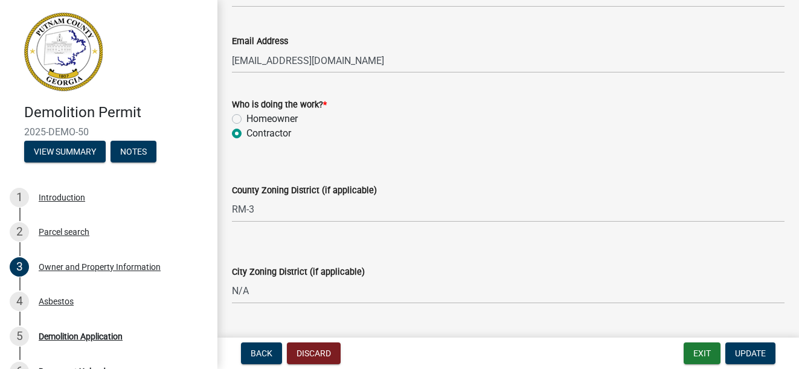
scroll to position [1469, 0]
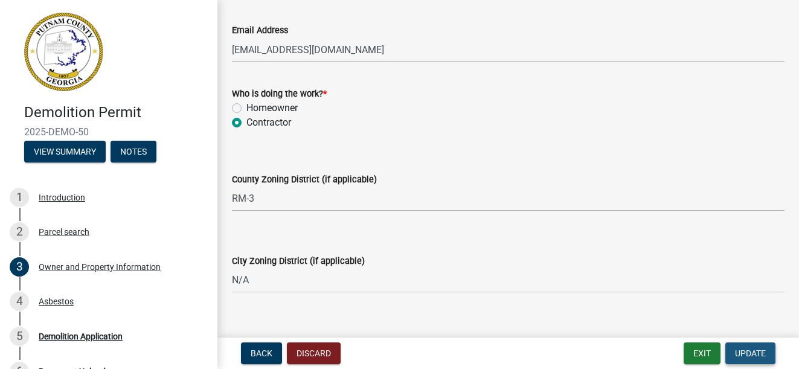
click at [751, 354] on span "Update" at bounding box center [750, 354] width 31 height 10
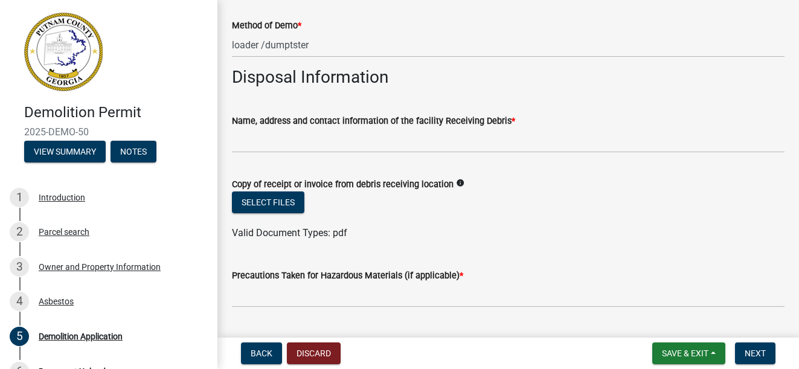
scroll to position [363, 0]
click at [677, 355] on span "Save & Exit" at bounding box center [685, 354] width 47 height 10
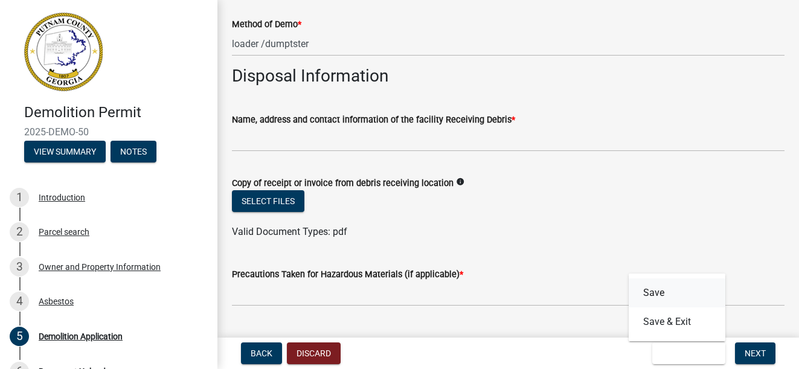
click at [656, 289] on button "Save" at bounding box center [677, 293] width 97 height 29
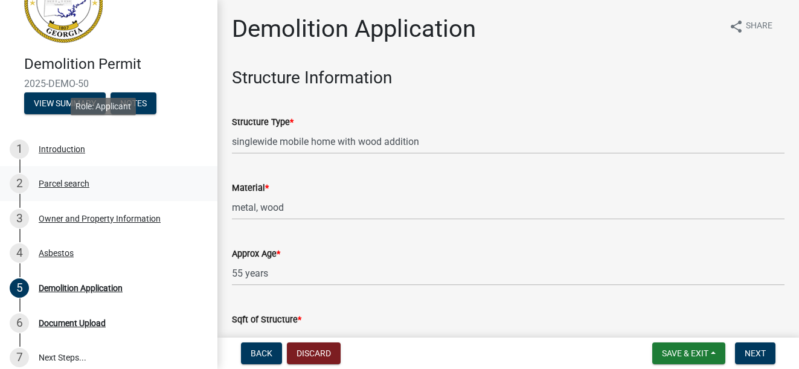
scroll to position [140, 0]
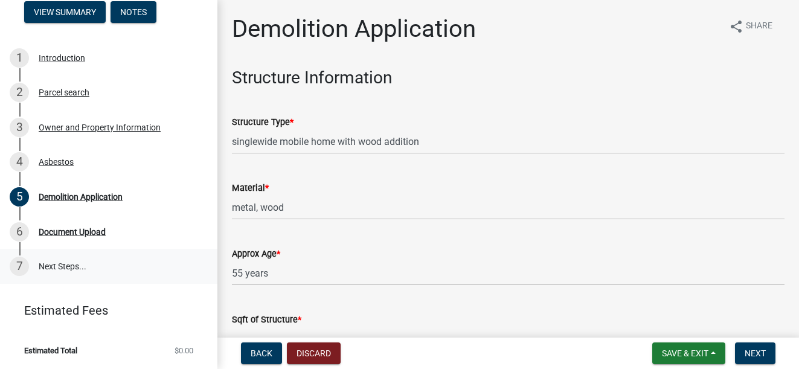
click at [63, 267] on link "7 Next Steps..." at bounding box center [109, 266] width 218 height 35
click at [758, 353] on span "Next" at bounding box center [755, 354] width 21 height 10
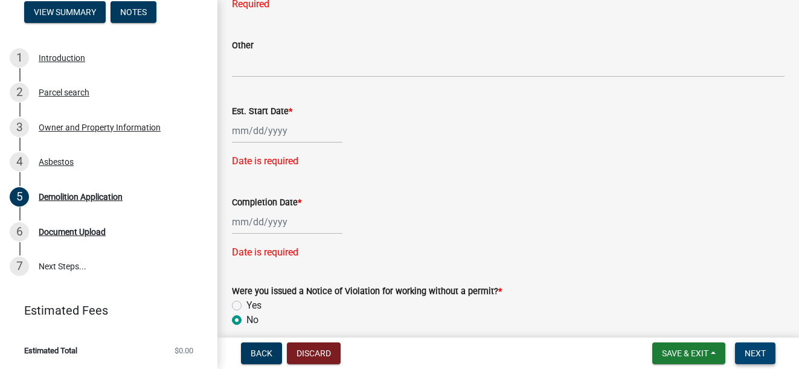
scroll to position [992, 0]
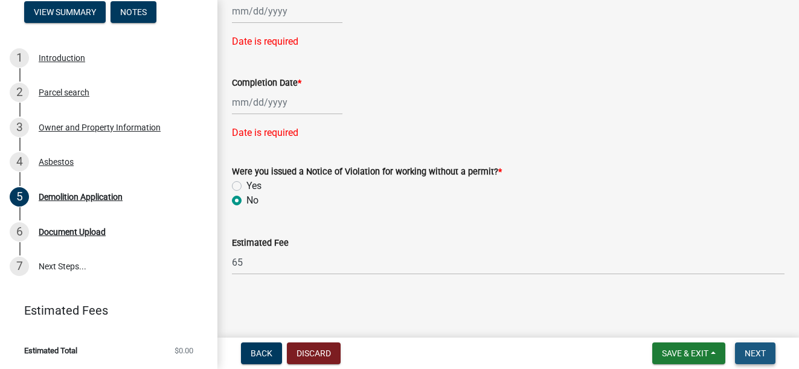
click at [754, 356] on span "Next" at bounding box center [755, 354] width 21 height 10
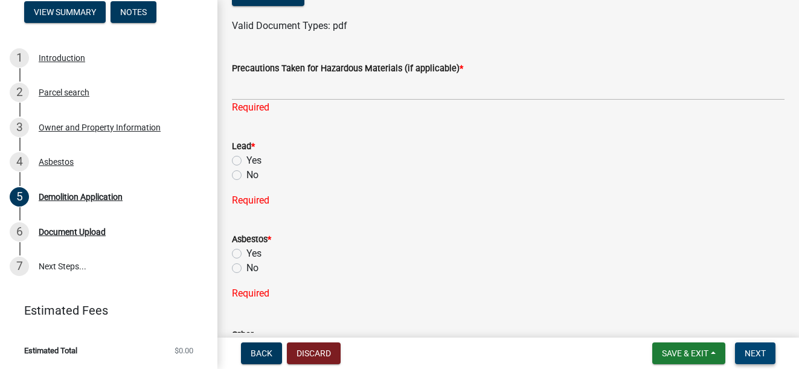
scroll to position [604, 0]
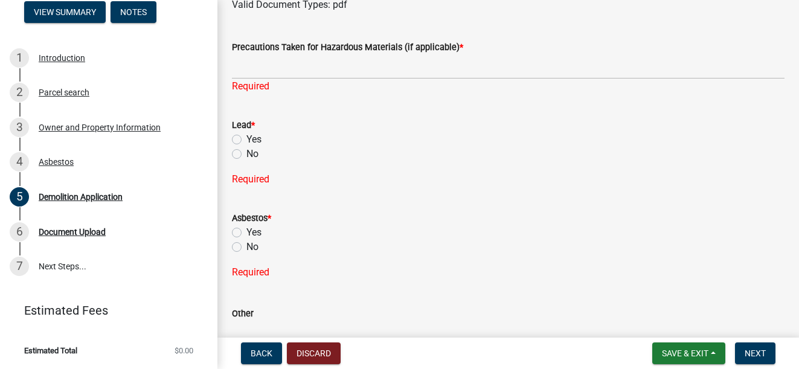
click at [247, 155] on label "No" at bounding box center [253, 154] width 12 height 15
click at [247, 155] on input "No" at bounding box center [251, 151] width 8 height 8
radio input "true"
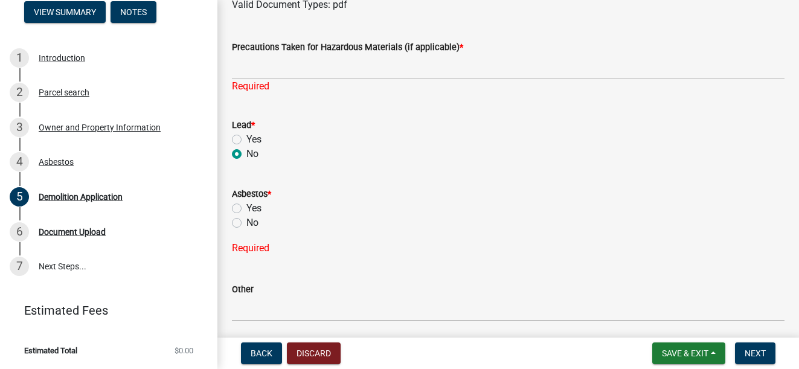
click at [247, 221] on label "No" at bounding box center [253, 223] width 12 height 15
click at [247, 221] on input "No" at bounding box center [251, 220] width 8 height 8
radio input "true"
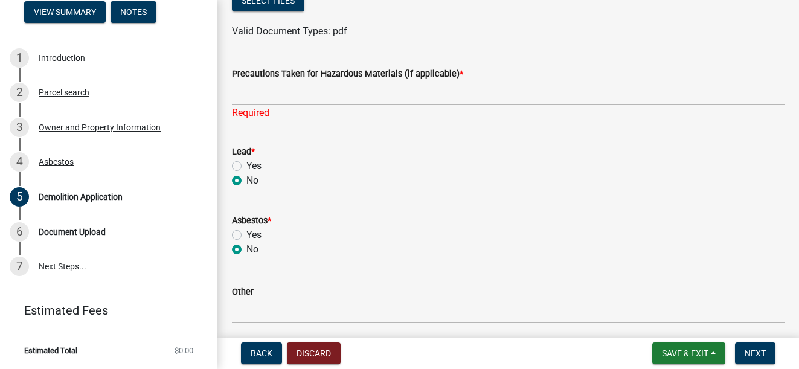
scroll to position [521, 0]
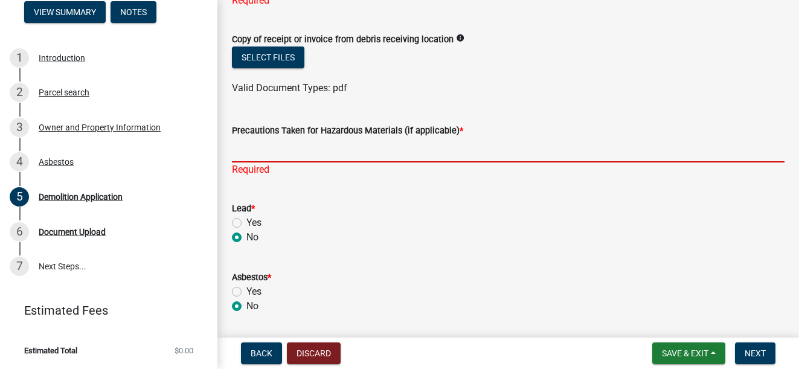
click at [273, 157] on input "Precautions Taken for Hazardous Materials (if applicable) *" at bounding box center [508, 150] width 553 height 25
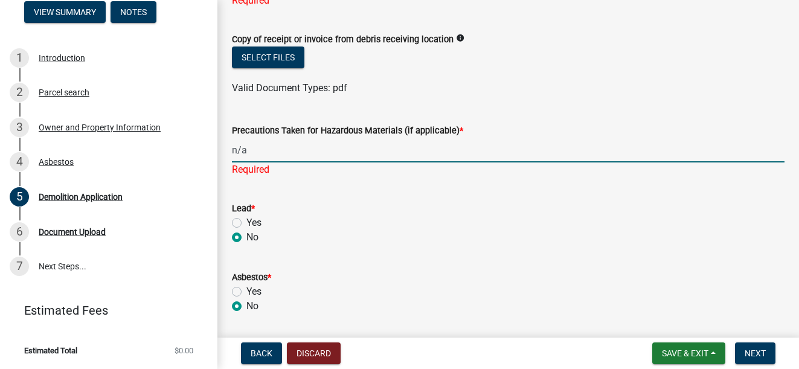
type input "n/a"
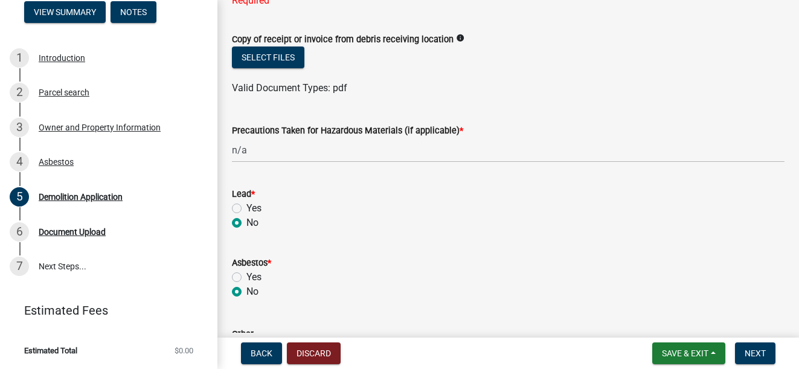
click at [295, 193] on form "Lead * Yes No" at bounding box center [508, 201] width 553 height 58
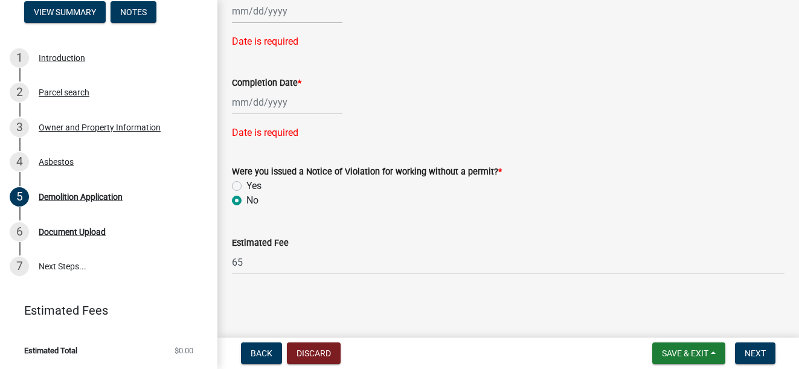
scroll to position [627, 0]
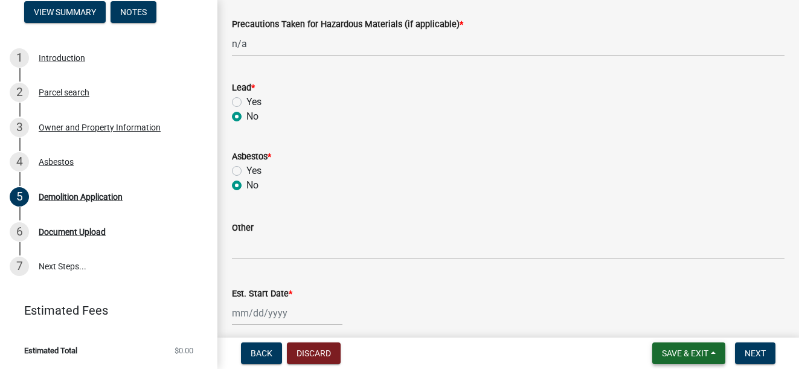
click at [674, 353] on span "Save & Exit" at bounding box center [685, 354] width 47 height 10
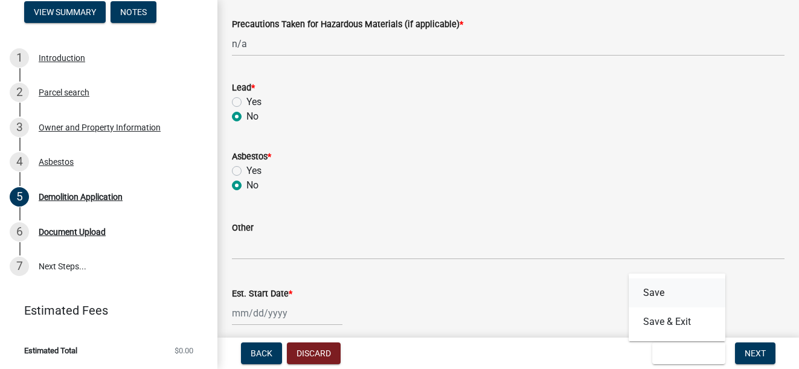
click at [656, 296] on button "Save" at bounding box center [677, 293] width 97 height 29
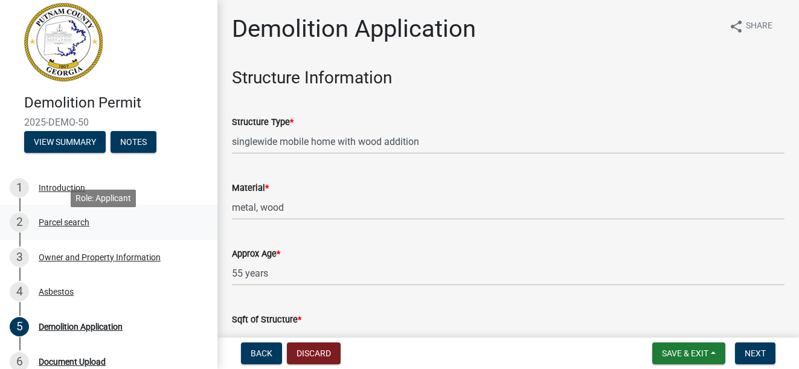
scroll to position [0, 0]
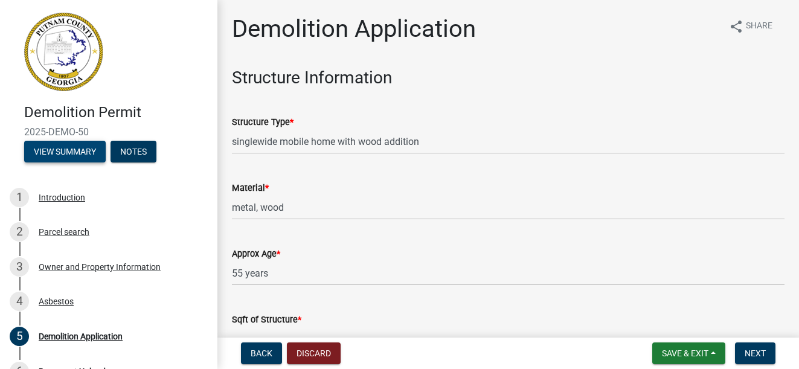
click at [69, 151] on button "View Summary" at bounding box center [65, 152] width 82 height 22
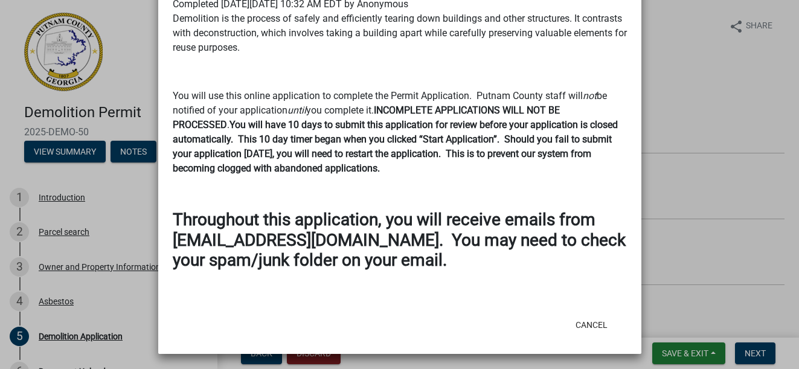
scroll to position [123, 0]
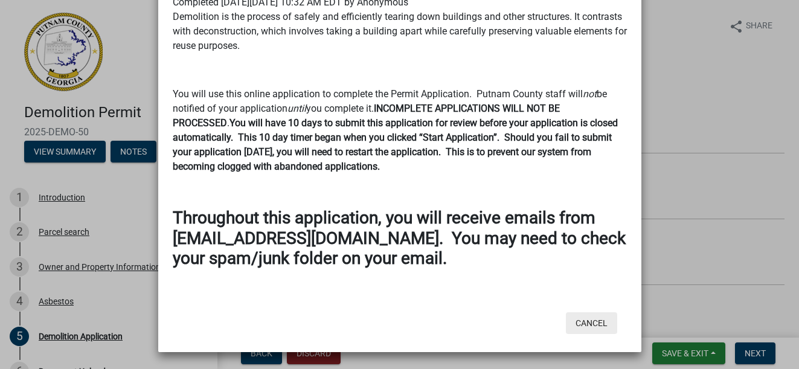
click at [588, 321] on button "Cancel" at bounding box center [591, 323] width 51 height 22
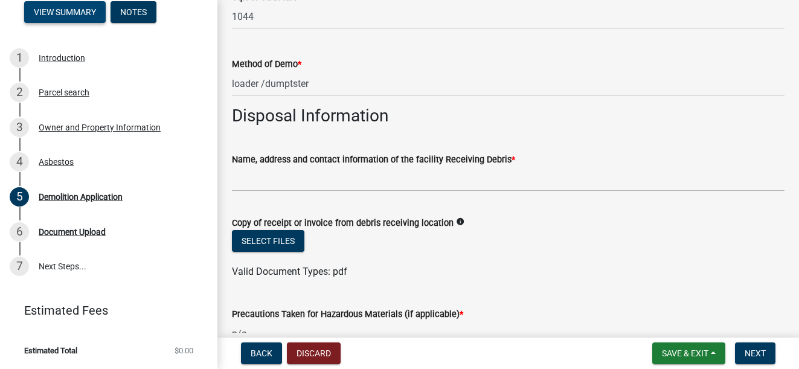
scroll to position [0, 0]
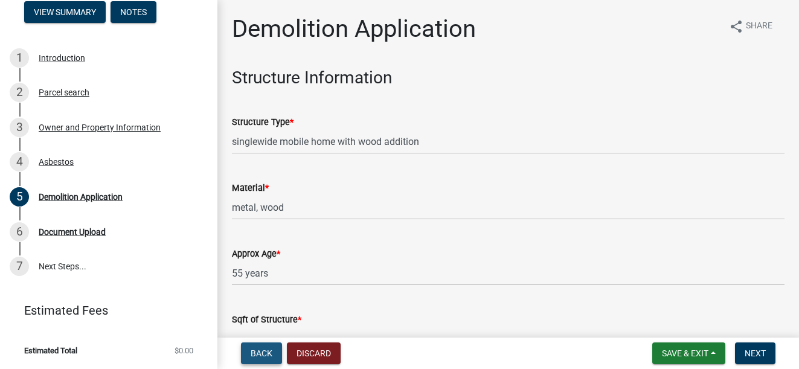
click at [261, 349] on span "Back" at bounding box center [262, 354] width 22 height 10
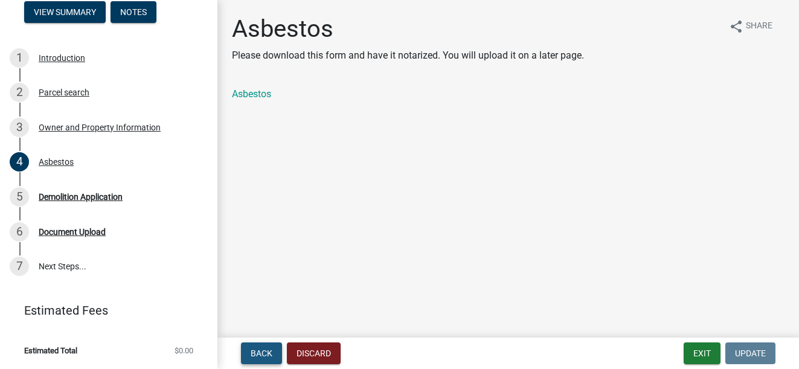
click at [255, 351] on span "Back" at bounding box center [262, 354] width 22 height 10
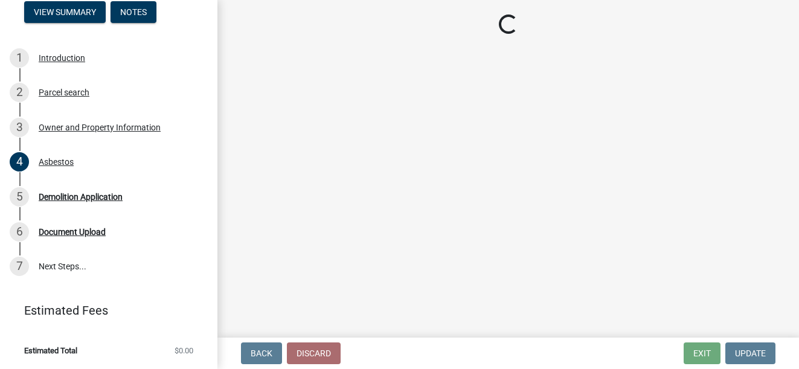
select select "0688c8c3-ca83-4764-a677-531fbc17e6cb"
select select "83394b22-4a11-496c-8e5c-75ade2e72faf"
select select "ece5c1a9-df30-4702-9587-5deee23533b7"
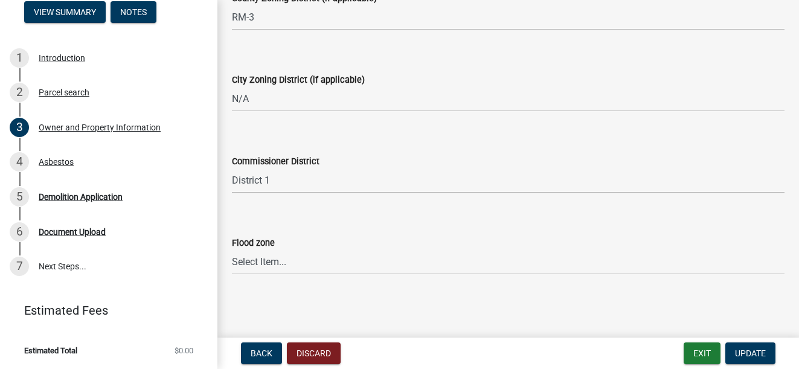
scroll to position [1590, 0]
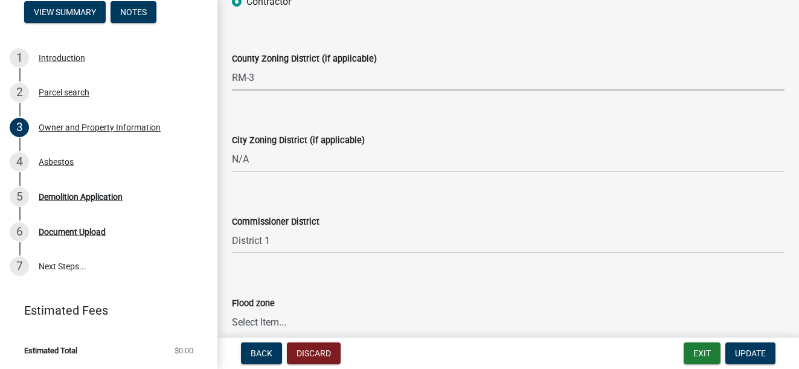
click at [260, 73] on select "Select Item... AG-1 R-1R R-1 R-2 MHP RM-1 RM-3 C-1 C-2 I-M PUD N/A" at bounding box center [508, 78] width 553 height 25
click at [264, 72] on select "Select Item... AG-1 R-1R R-1 R-2 MHP RM-1 RM-3 C-1 C-2 I-M PUD N/A" at bounding box center [508, 78] width 553 height 25
click at [258, 74] on select "Select Item... AG-1 R-1R R-1 R-2 MHP RM-1 RM-3 C-1 C-2 I-M PUD N/A" at bounding box center [508, 78] width 553 height 25
click at [232, 66] on select "Select Item... AG-1 R-1R R-1 R-2 MHP RM-1 RM-3 C-1 C-2 I-M PUD N/A" at bounding box center [508, 78] width 553 height 25
select select "ef7a1fc2-7a7a-426d-b1f0-c9b9b6ca7ff4"
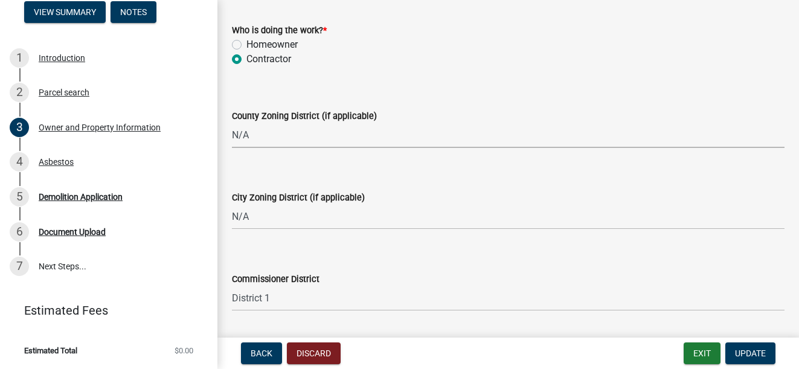
scroll to position [1529, 0]
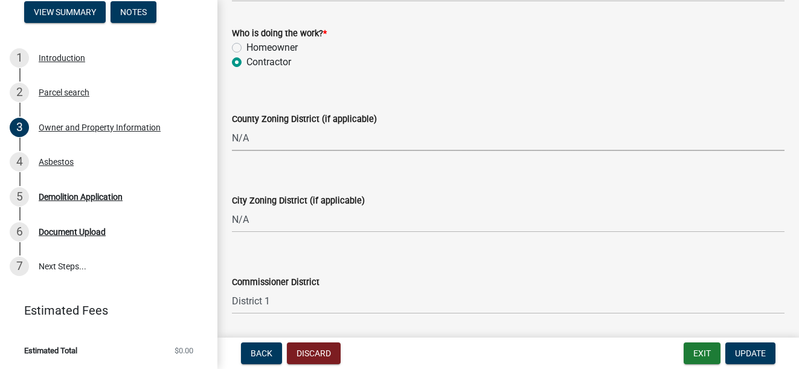
click at [256, 134] on select "Select Item... AG-1 R-1R R-1 R-2 MHP RM-1 RM-3 C-1 C-2 I-M PUD N/A" at bounding box center [508, 138] width 553 height 25
click at [260, 135] on select "Select Item... AG-1 R-1R R-1 R-2 MHP RM-1 RM-3 C-1 C-2 I-M PUD N/A" at bounding box center [508, 138] width 553 height 25
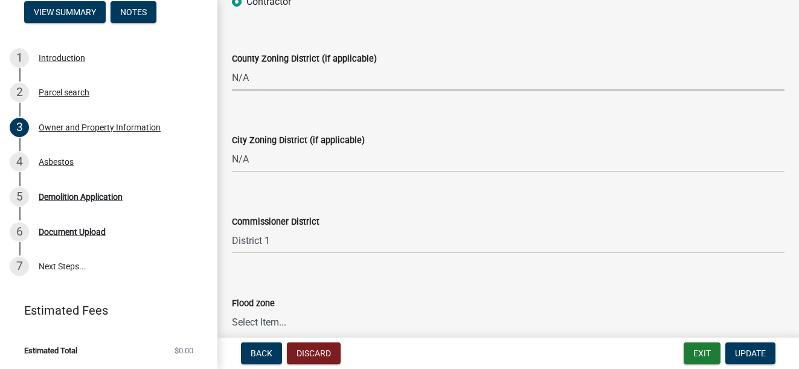
scroll to position [1650, 0]
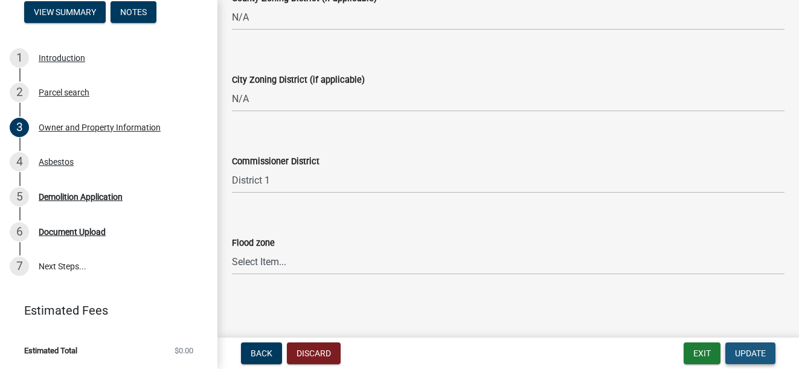
click at [744, 352] on span "Update" at bounding box center [750, 354] width 31 height 10
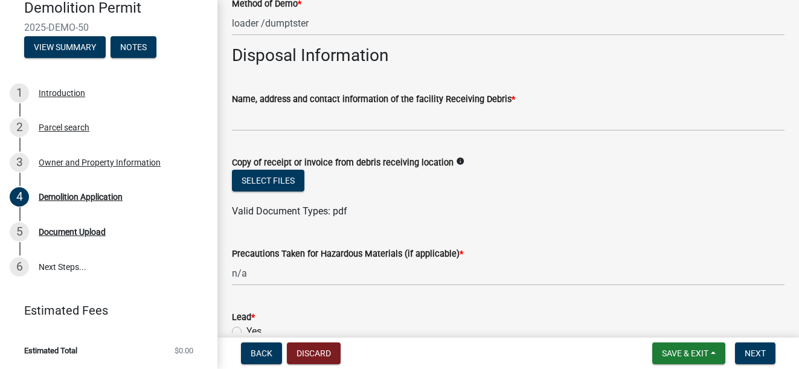
scroll to position [0, 0]
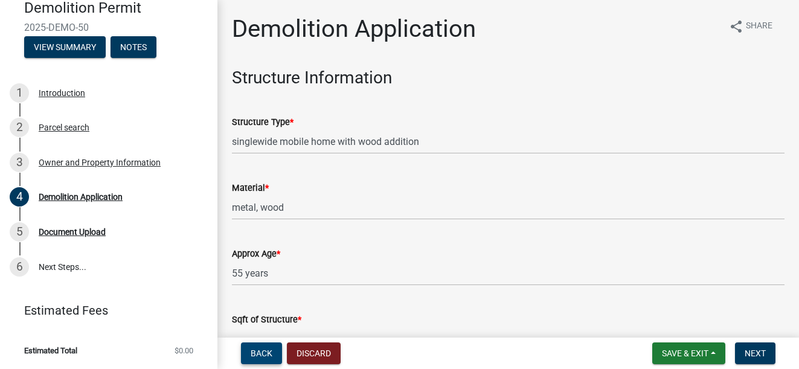
click at [262, 356] on span "Back" at bounding box center [262, 354] width 22 height 10
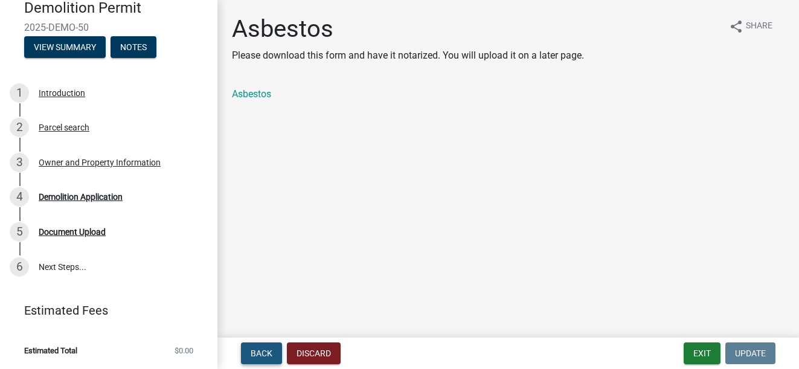
click at [254, 352] on span "Back" at bounding box center [262, 354] width 22 height 10
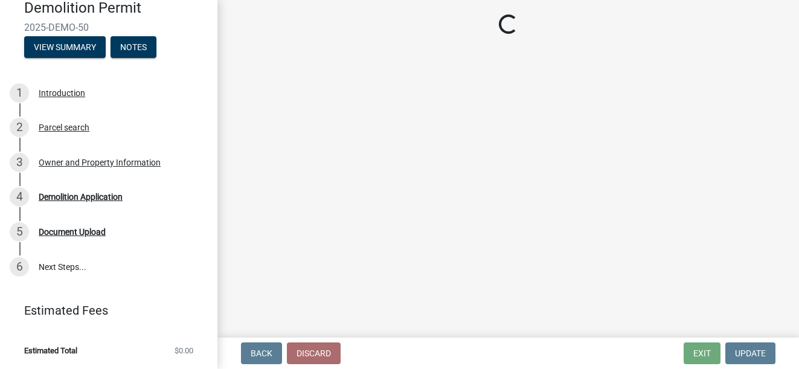
select select "ef7a1fc2-7a7a-426d-b1f0-c9b9b6ca7ff4"
select select "83394b22-4a11-496c-8e5c-75ade2e72faf"
select select "ece5c1a9-df30-4702-9587-5deee23533b7"
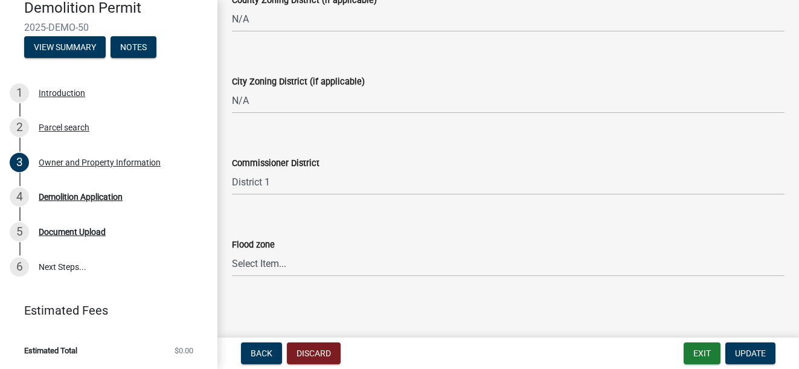
scroll to position [1650, 0]
drag, startPoint x: 273, startPoint y: 176, endPoint x: 247, endPoint y: 187, distance: 27.9
click at [248, 185] on select "Select Item... District 1 District 2 District 3 District 4" at bounding box center [508, 181] width 553 height 25
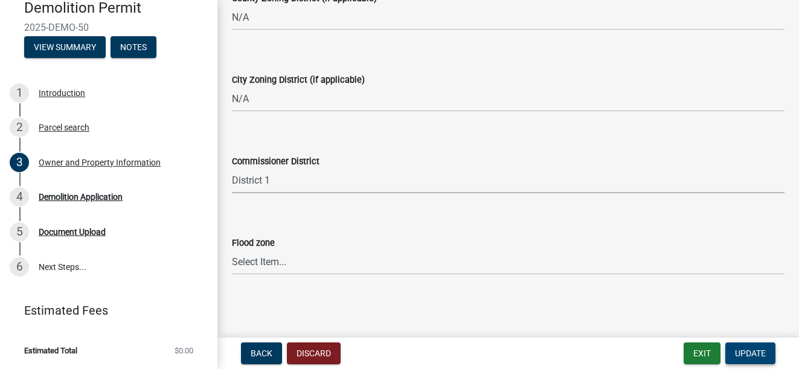
click at [751, 355] on span "Update" at bounding box center [750, 354] width 31 height 10
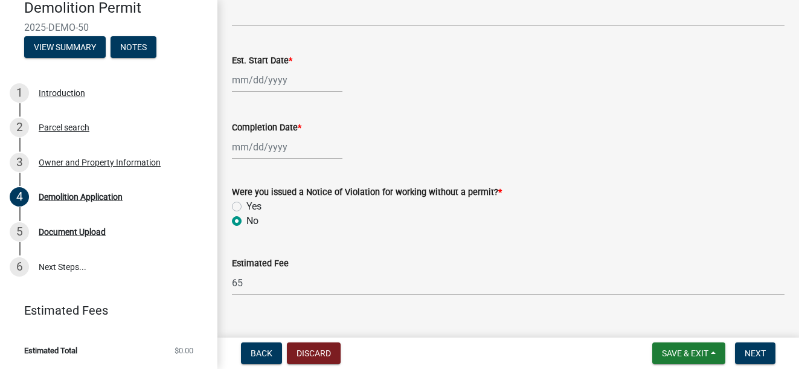
scroll to position [725, 0]
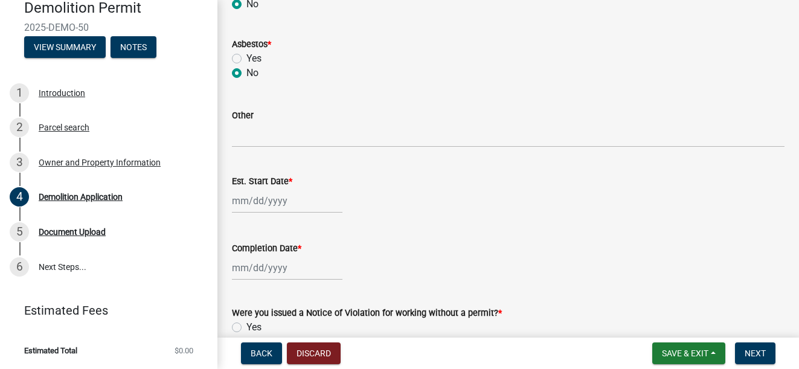
click at [284, 200] on div at bounding box center [287, 201] width 111 height 25
select select "8"
select select "2025"
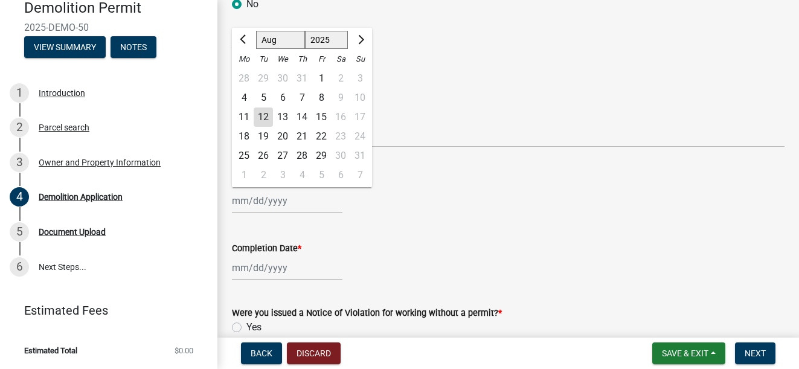
click at [515, 120] on div "Other" at bounding box center [508, 115] width 553 height 15
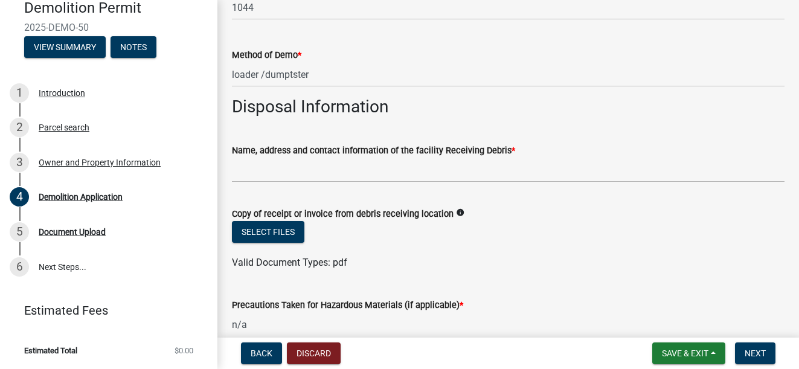
scroll to position [323, 0]
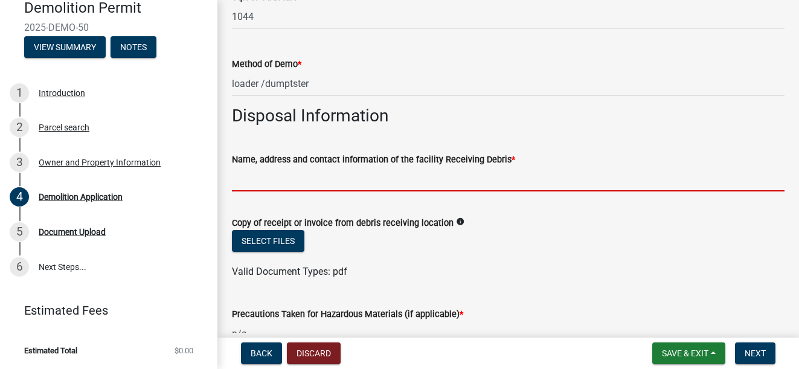
click at [274, 184] on input "Name, address and contact information of the facility Receiving Debris *" at bounding box center [508, 179] width 553 height 25
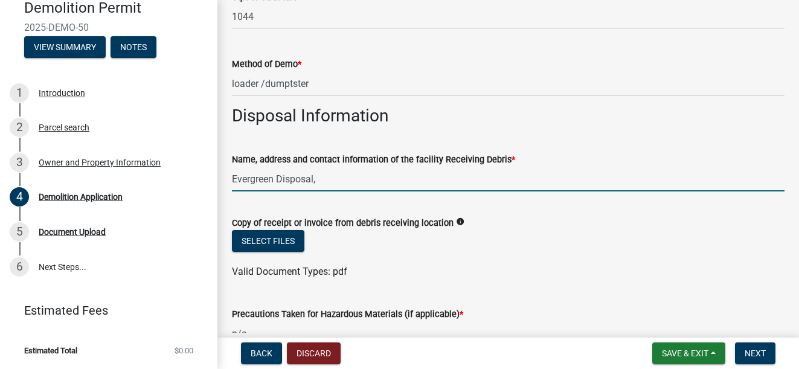
paste input "text"
paste input "10089 [PERSON_NAME] R"
click at [470, 174] on input "Evergreen Disposal, [STREET_ADDRESS][PERSON_NAME]" at bounding box center [508, 179] width 553 height 25
paste input "[PHONE_NUMBER]"
click at [470, 170] on input "Evergreen Disposal, [STREET_ADDRESS][PERSON_NAME]-744-1962" at bounding box center [508, 179] width 553 height 25
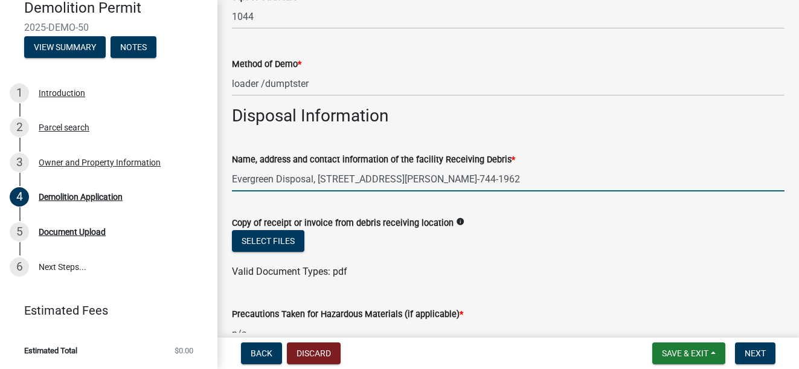
click at [441, 179] on input "Evergreen Disposal, [STREET_ADDRESS][PERSON_NAME]-744-1962" at bounding box center [508, 179] width 553 height 25
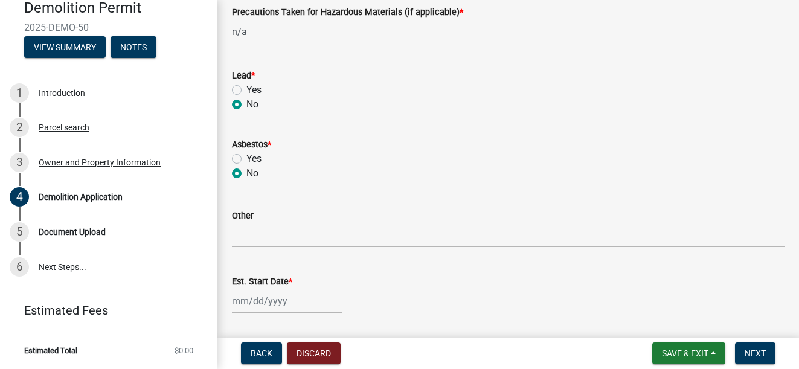
scroll to position [685, 0]
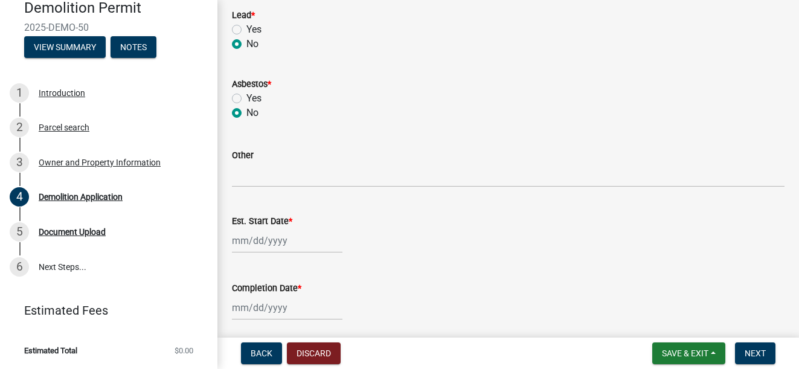
type input "Evergreen Disposal, [STREET_ADDRESS][PERSON_NAME] 478-744-1962"
click at [251, 242] on div at bounding box center [287, 240] width 111 height 25
select select "8"
select select "2025"
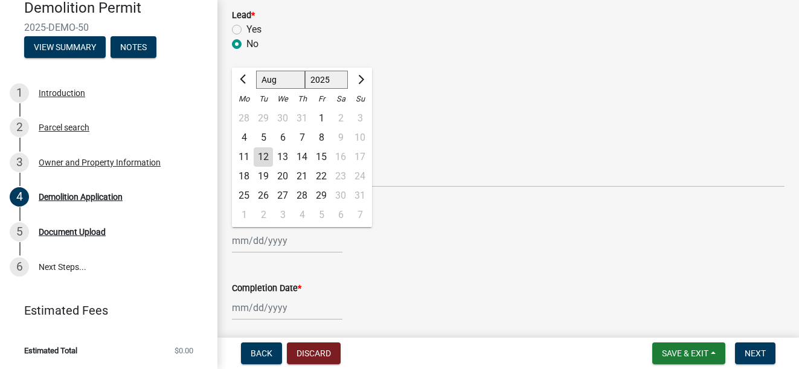
click at [238, 192] on div "25" at bounding box center [243, 195] width 19 height 19
type input "[DATE]"
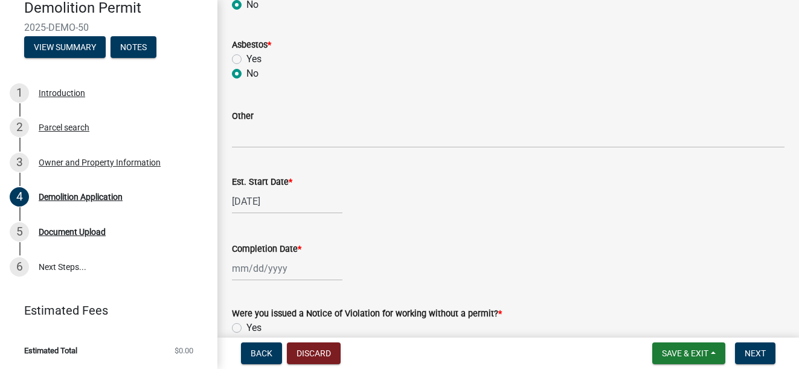
scroll to position [746, 0]
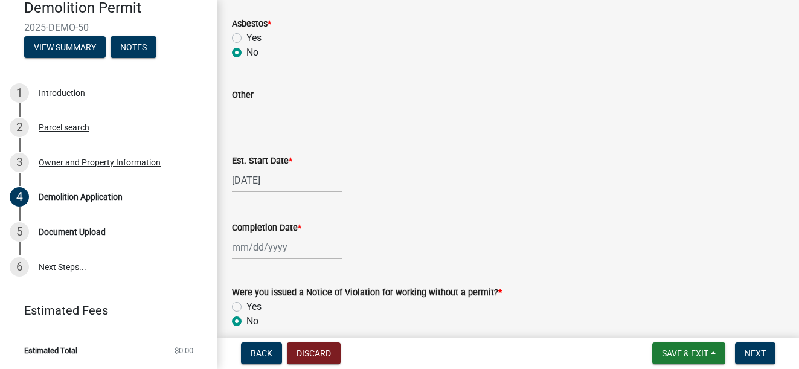
click at [246, 250] on div at bounding box center [287, 247] width 111 height 25
select select "8"
select select "2025"
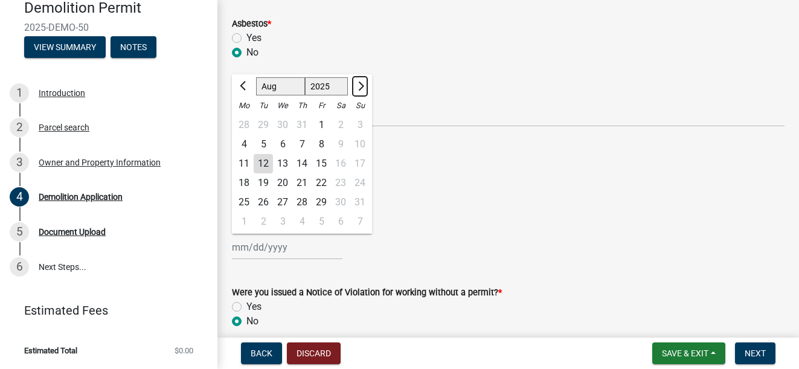
click at [361, 83] on span "Next month" at bounding box center [359, 86] width 9 height 9
select select "9"
click at [242, 141] on div "8" at bounding box center [243, 144] width 19 height 19
type input "[DATE]"
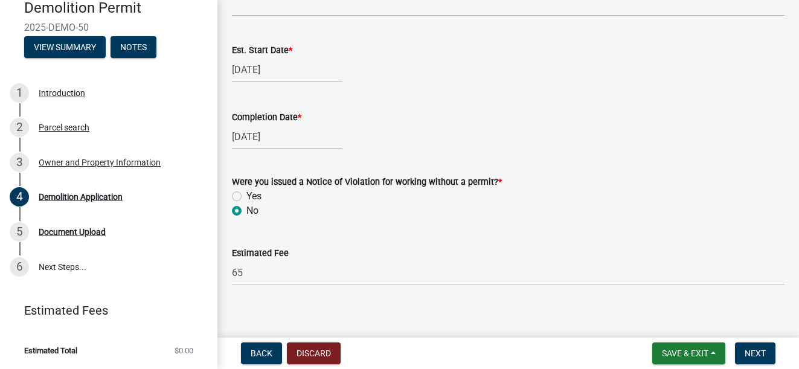
scroll to position [866, 0]
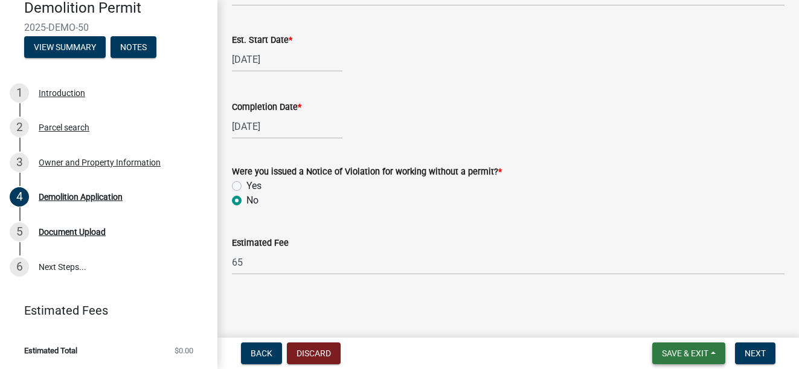
click at [672, 352] on span "Save & Exit" at bounding box center [685, 354] width 47 height 10
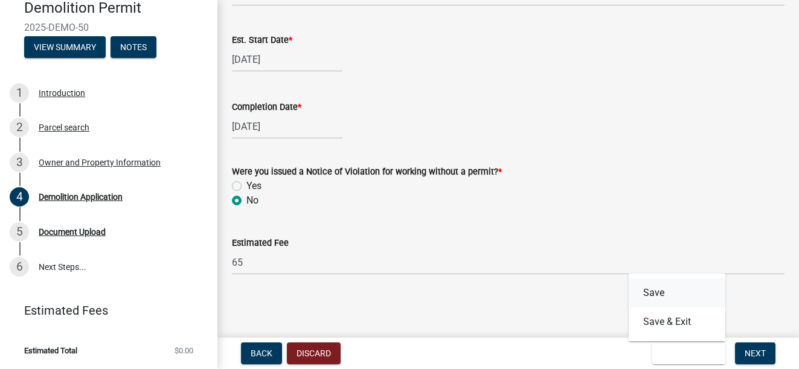
click at [656, 291] on button "Save" at bounding box center [677, 293] width 97 height 29
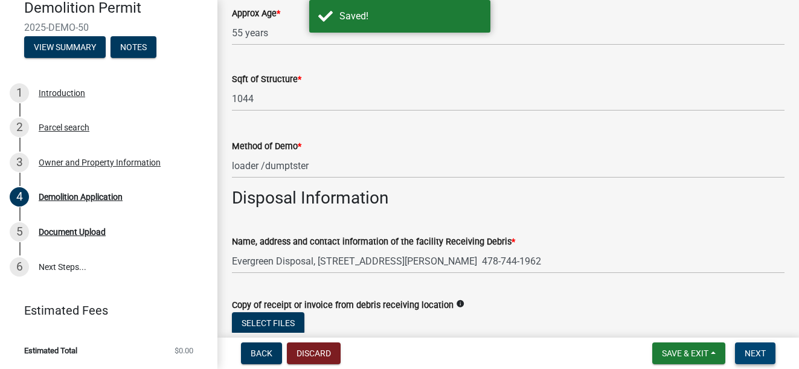
scroll to position [242, 0]
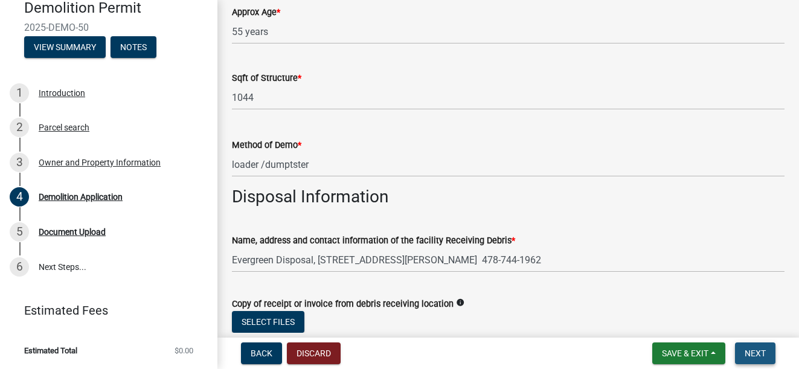
click at [757, 356] on span "Next" at bounding box center [755, 354] width 21 height 10
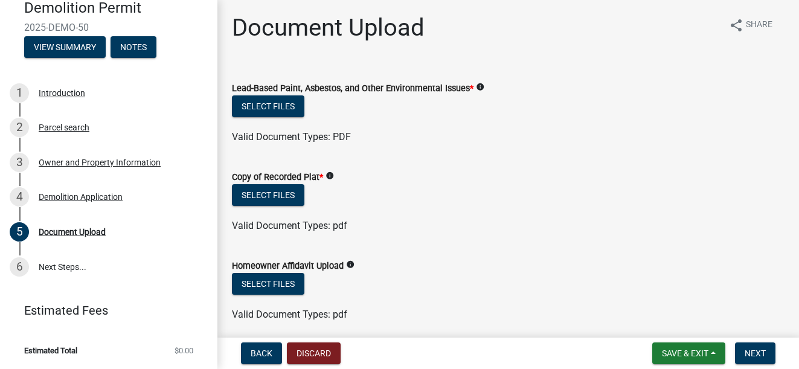
scroll to position [0, 0]
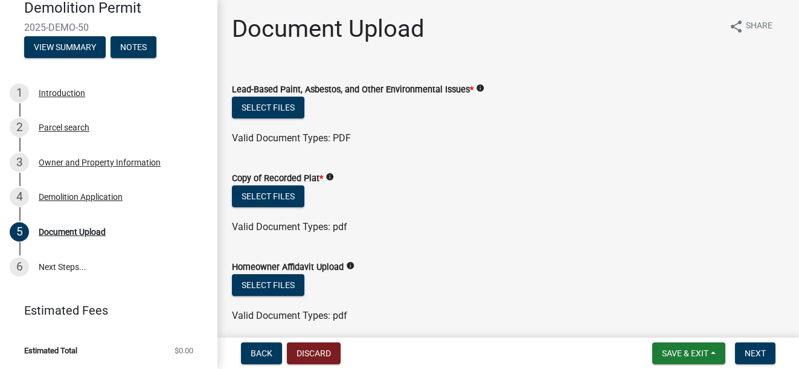
click at [348, 265] on icon "info" at bounding box center [350, 266] width 8 height 8
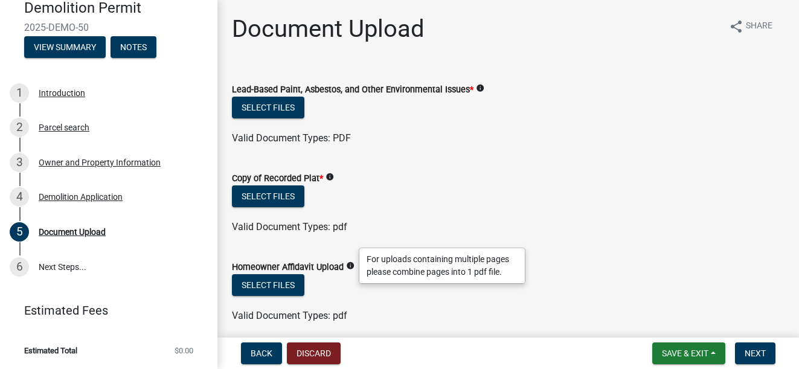
click at [593, 258] on form "Homeowner Affidavit Upload info Select files Valid Document Types: pdf" at bounding box center [508, 284] width 553 height 78
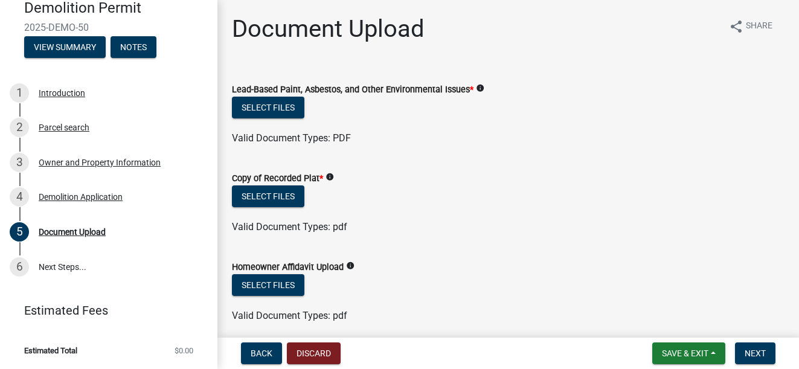
drag, startPoint x: 347, startPoint y: 209, endPoint x: 648, endPoint y: 209, distance: 300.9
click at [648, 209] on div "Select files" at bounding box center [508, 197] width 553 height 25
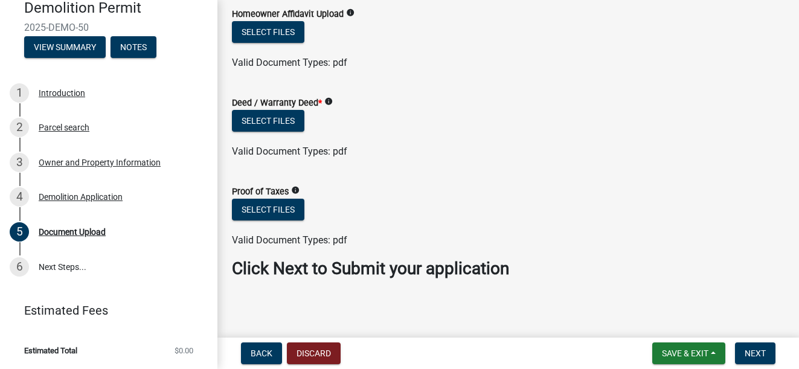
scroll to position [256, 0]
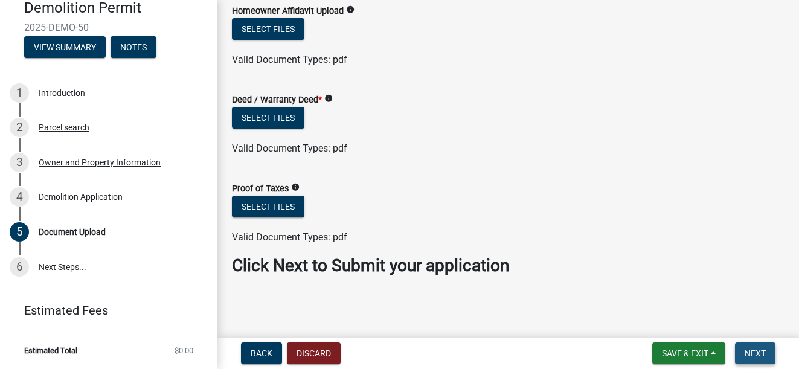
click at [759, 355] on span "Next" at bounding box center [755, 354] width 21 height 10
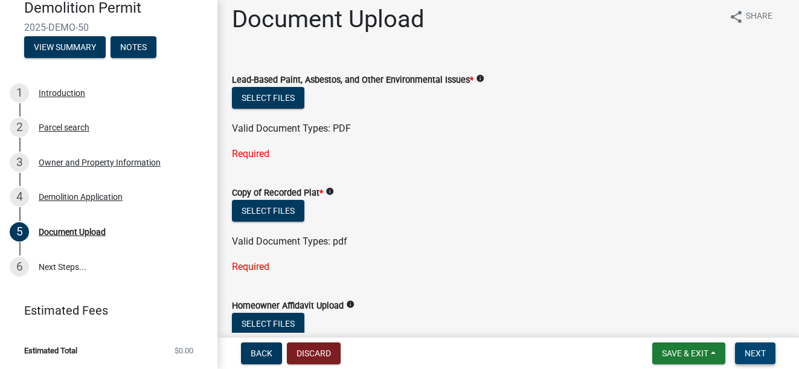
scroll to position [0, 0]
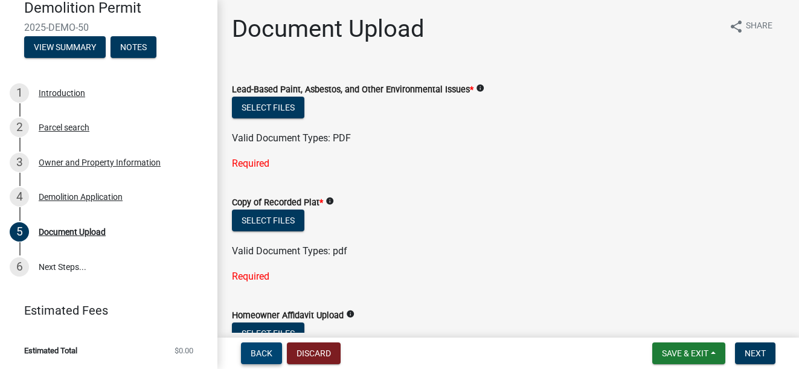
click at [274, 351] on button "Back" at bounding box center [261, 354] width 41 height 22
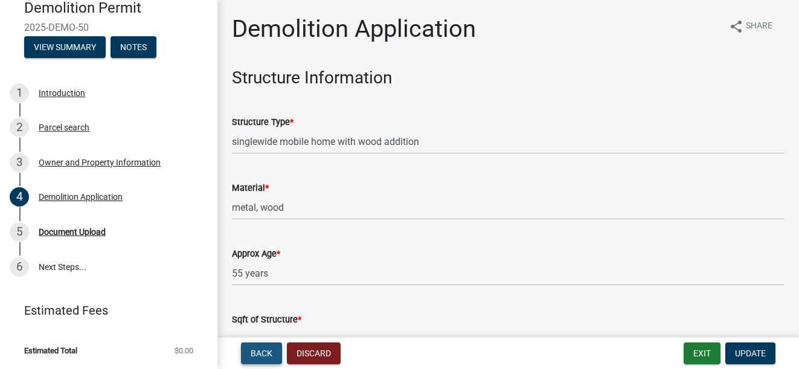
click at [274, 352] on button "Back" at bounding box center [261, 354] width 41 height 22
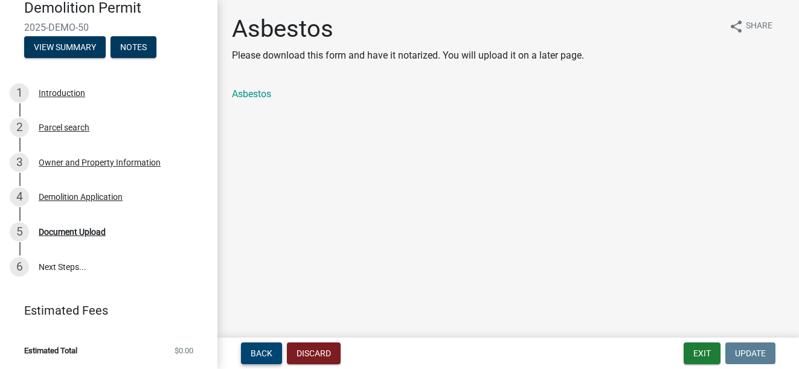
click at [274, 352] on button "Back" at bounding box center [261, 354] width 41 height 22
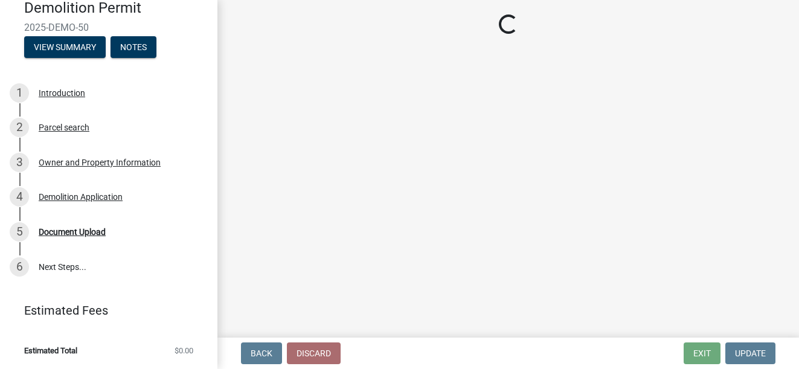
select select "ef7a1fc2-7a7a-426d-b1f0-c9b9b6ca7ff4"
select select "83394b22-4a11-496c-8e5c-75ade2e72faf"
select select "ece5c1a9-df30-4702-9587-5deee23533b7"
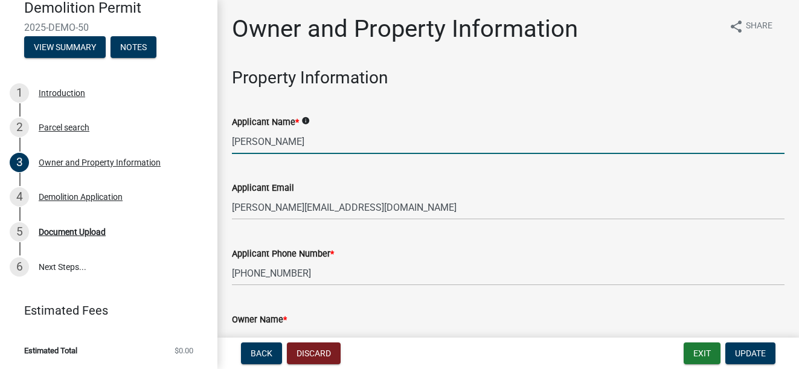
click at [250, 141] on input "[PERSON_NAME]" at bounding box center [508, 141] width 553 height 25
type input "[PERSON_NAME]"
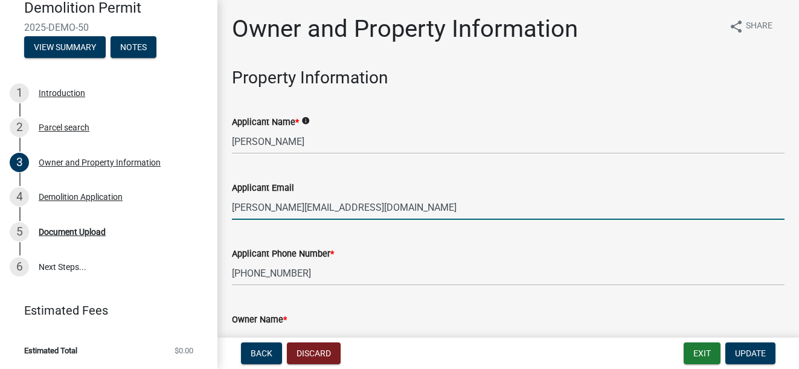
drag, startPoint x: 343, startPoint y: 204, endPoint x: 232, endPoint y: 224, distance: 112.2
click at [232, 224] on wm-data-entity-input "Applicant Email [PERSON_NAME][EMAIL_ADDRESS][DOMAIN_NAME]" at bounding box center [508, 197] width 553 height 66
type input "[EMAIL_ADDRESS][DOMAIN_NAME]"
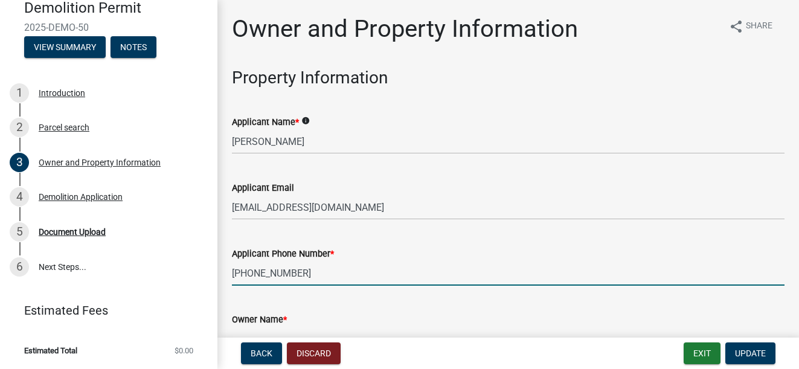
click at [295, 269] on input "[PHONE_NUMBER]" at bounding box center [508, 273] width 553 height 25
type input "7"
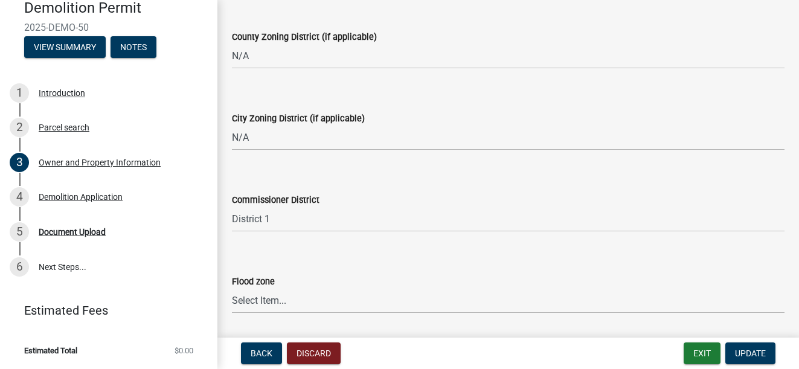
scroll to position [1631, 0]
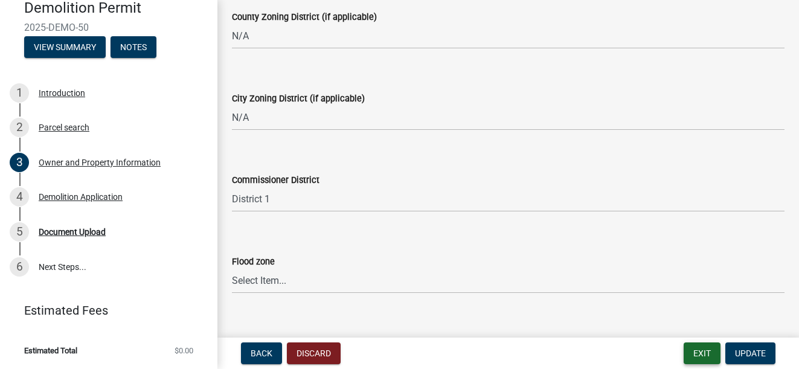
type input "[PHONE_NUMBER]"
click at [706, 358] on button "Exit" at bounding box center [702, 354] width 37 height 22
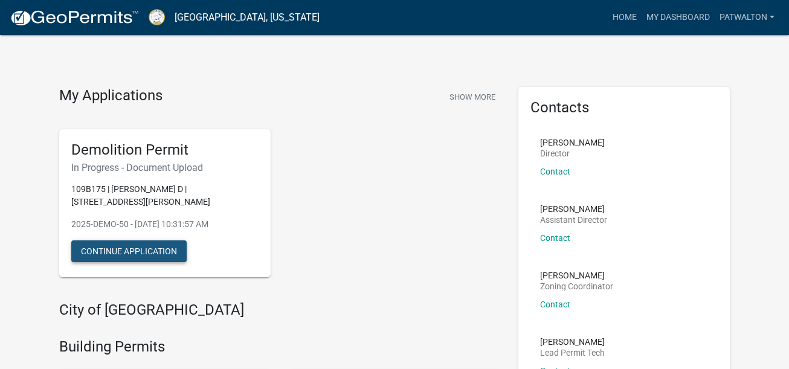
click at [146, 240] on button "Continue Application" at bounding box center [128, 251] width 115 height 22
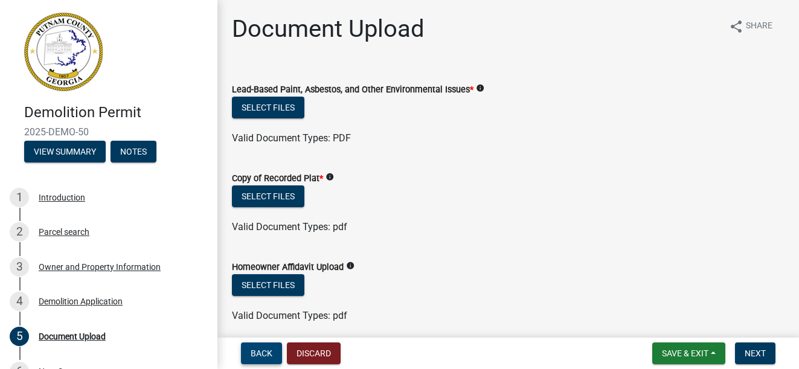
click at [254, 356] on span "Back" at bounding box center [262, 354] width 22 height 10
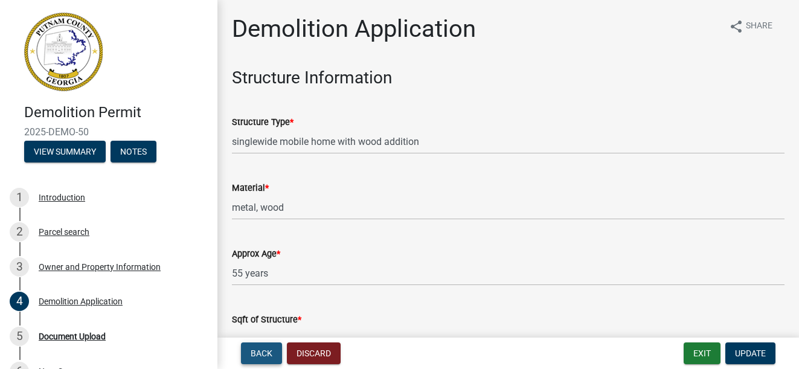
click at [254, 356] on span "Back" at bounding box center [262, 354] width 22 height 10
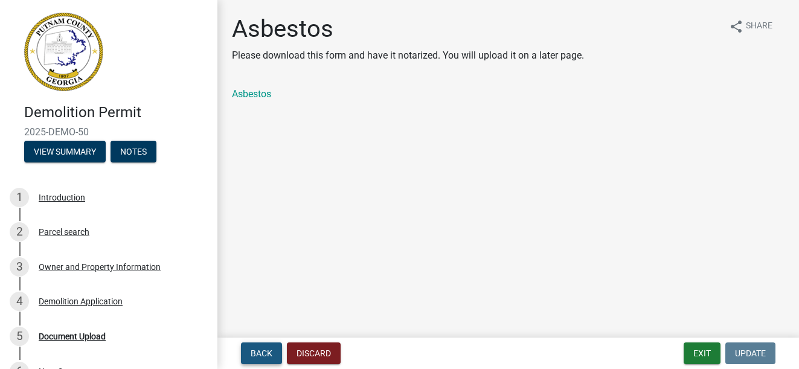
click at [254, 356] on span "Back" at bounding box center [262, 354] width 22 height 10
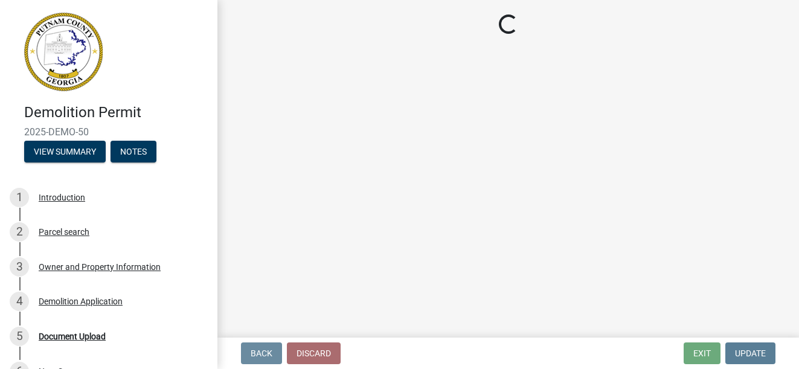
select select "ef7a1fc2-7a7a-426d-b1f0-c9b9b6ca7ff4"
select select "83394b22-4a11-496c-8e5c-75ade2e72faf"
select select "ece5c1a9-df30-4702-9587-5deee23533b7"
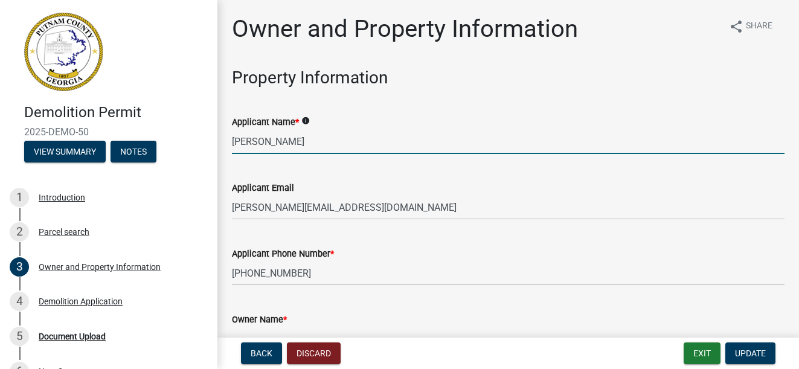
click at [249, 142] on input "[PERSON_NAME]" at bounding box center [508, 141] width 553 height 25
type input "[PERSON_NAME]"
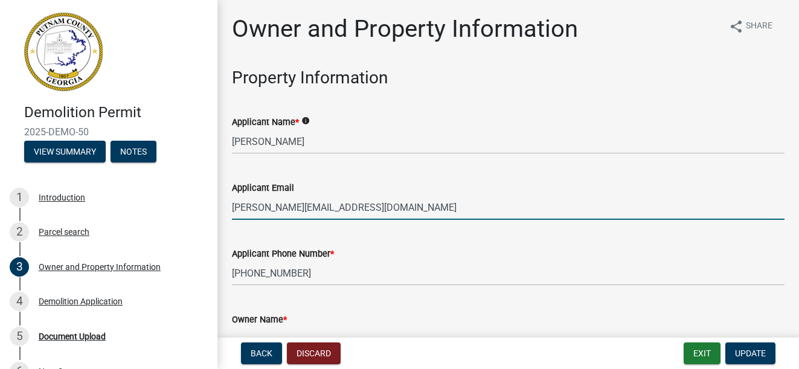
click at [278, 210] on input "[PERSON_NAME][EMAIL_ADDRESS][DOMAIN_NAME]" at bounding box center [508, 207] width 553 height 25
type input "[EMAIL_ADDRESS][DOMAIN_NAME]"
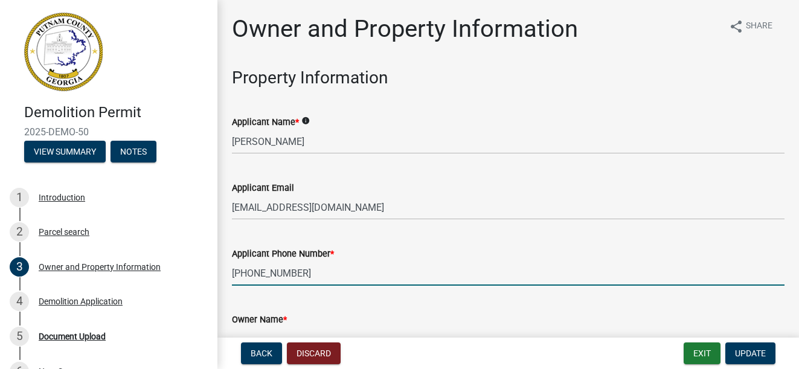
click at [291, 271] on input "[PHONE_NUMBER]" at bounding box center [508, 273] width 553 height 25
type input "7"
click at [248, 270] on input "4045806207" at bounding box center [508, 273] width 553 height 25
click at [266, 268] on input "[PHONE_NUMBER]" at bounding box center [508, 273] width 553 height 25
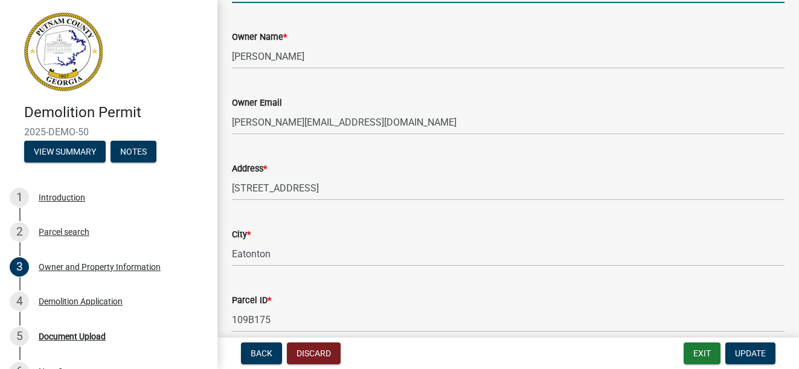
scroll to position [302, 0]
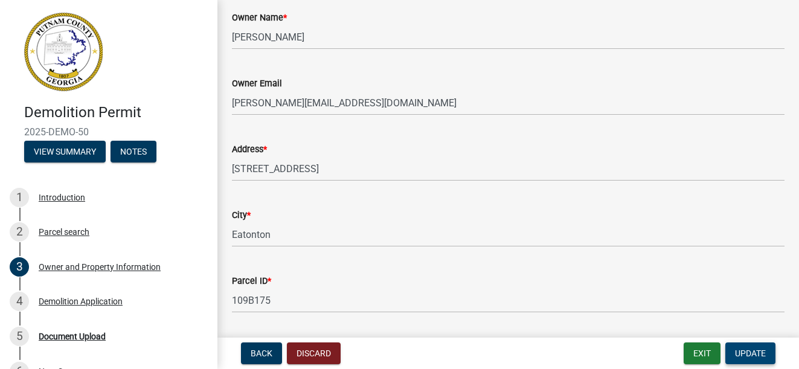
type input "[PHONE_NUMBER]"
click at [751, 355] on span "Update" at bounding box center [750, 354] width 31 height 10
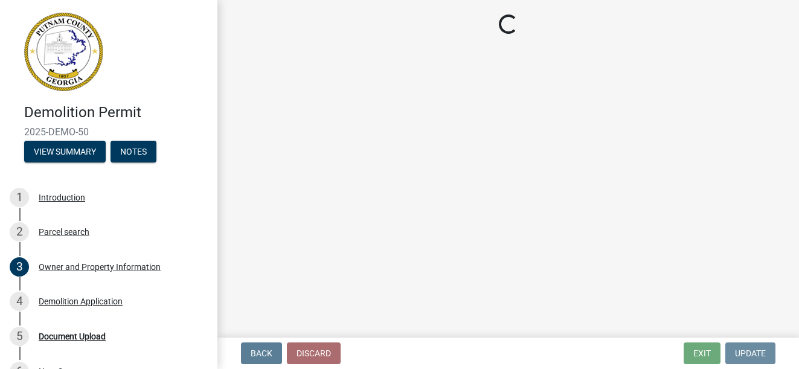
scroll to position [0, 0]
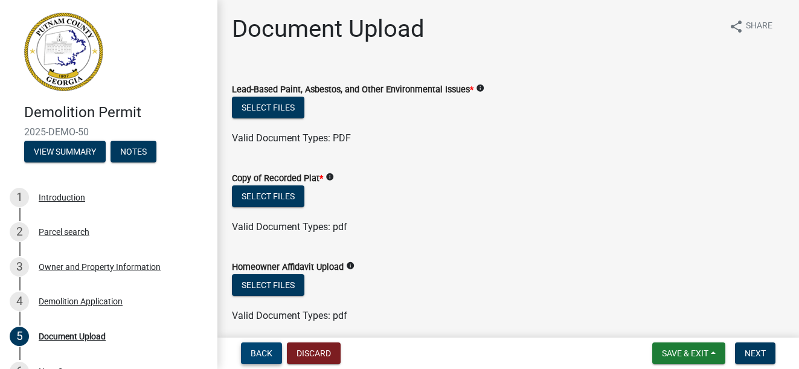
click at [268, 352] on span "Back" at bounding box center [262, 354] width 22 height 10
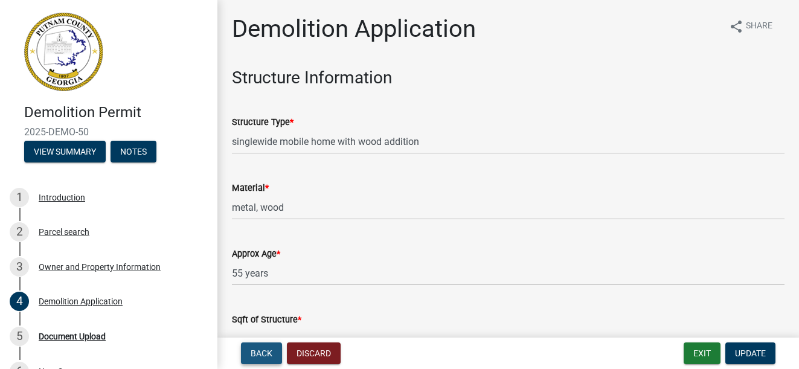
click at [269, 351] on span "Back" at bounding box center [262, 354] width 22 height 10
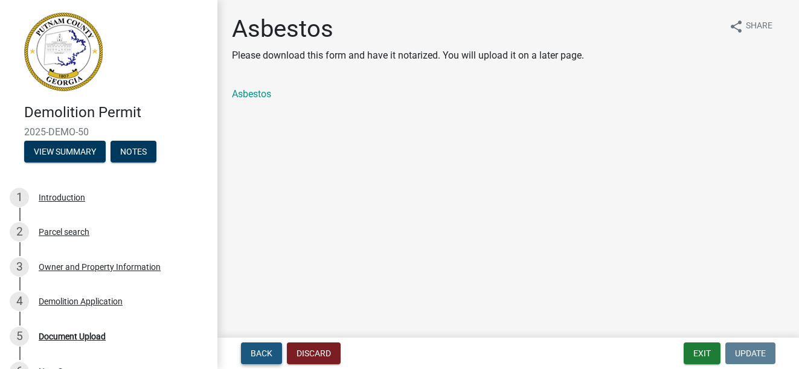
click at [272, 349] on button "Back" at bounding box center [261, 354] width 41 height 22
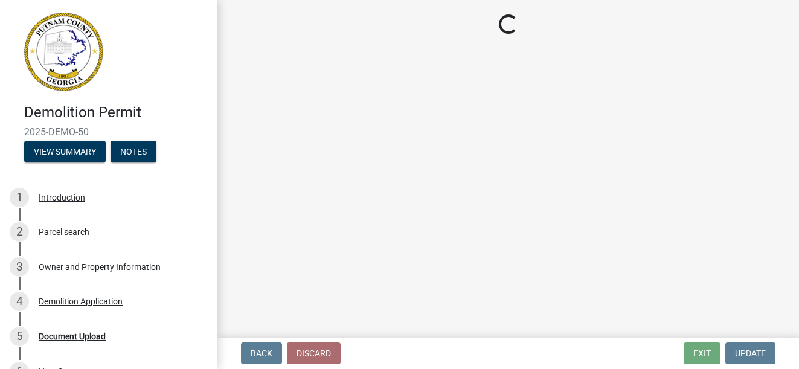
select select "ef7a1fc2-7a7a-426d-b1f0-c9b9b6ca7ff4"
select select "83394b22-4a11-496c-8e5c-75ade2e72faf"
select select "ece5c1a9-df30-4702-9587-5deee23533b7"
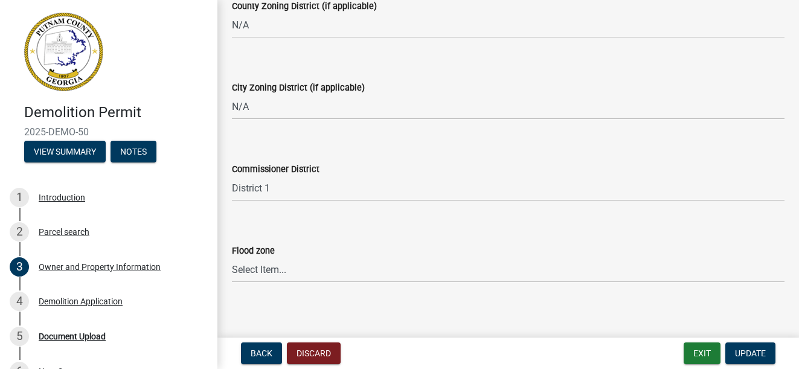
scroll to position [1650, 0]
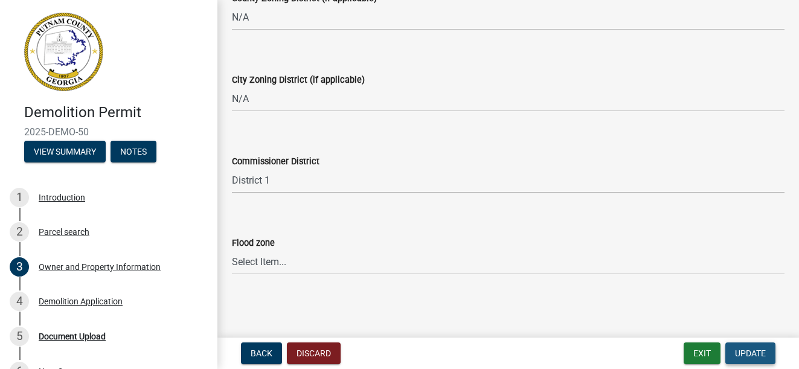
click at [757, 355] on span "Update" at bounding box center [750, 354] width 31 height 10
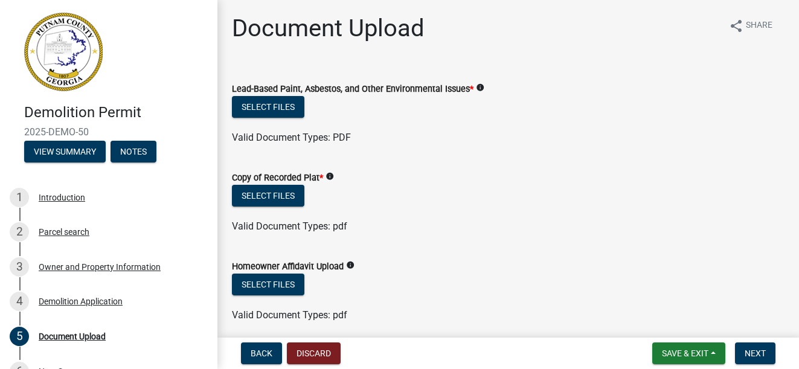
scroll to position [0, 0]
click at [263, 353] on span "Back" at bounding box center [262, 354] width 22 height 10
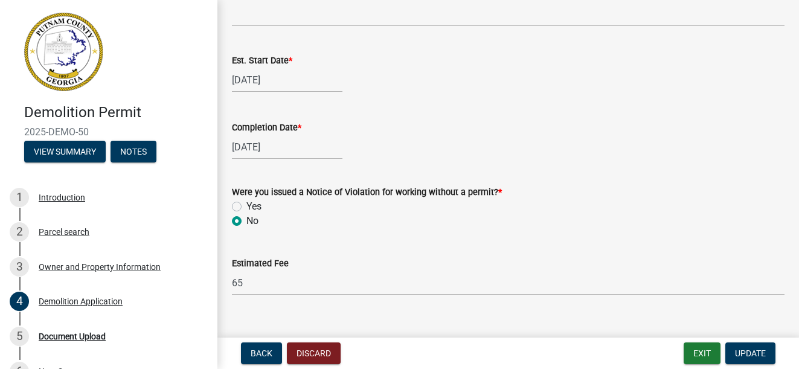
scroll to position [866, 0]
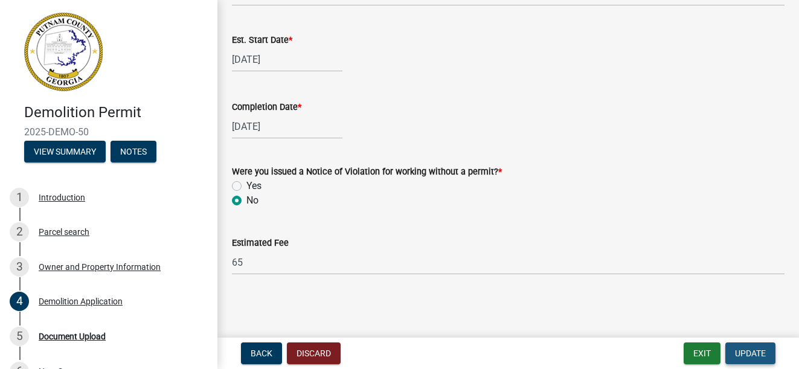
click at [739, 350] on span "Update" at bounding box center [750, 354] width 31 height 10
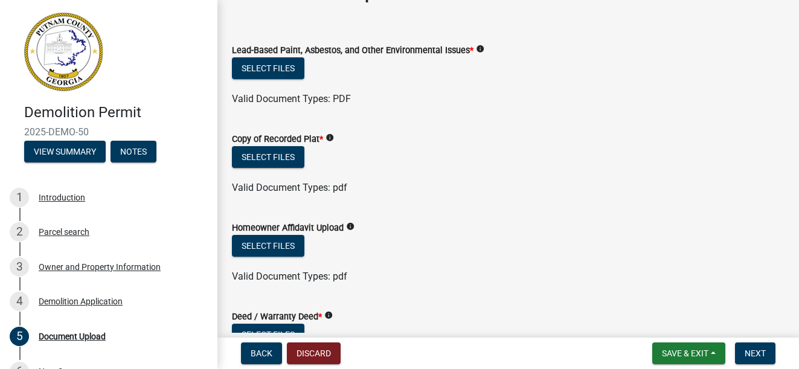
scroll to position [60, 0]
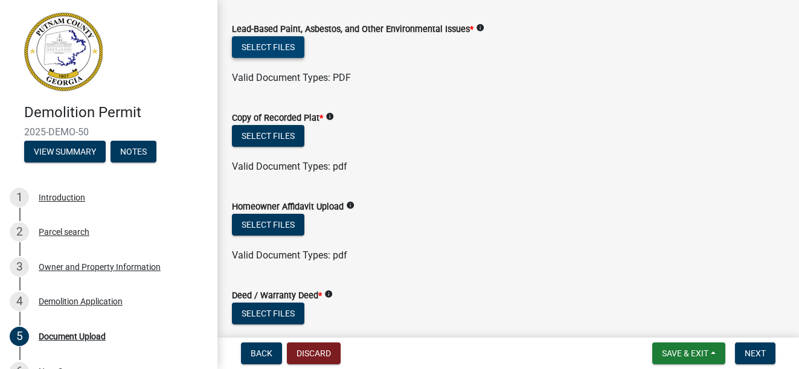
click at [257, 48] on button "Select files" at bounding box center [268, 47] width 73 height 22
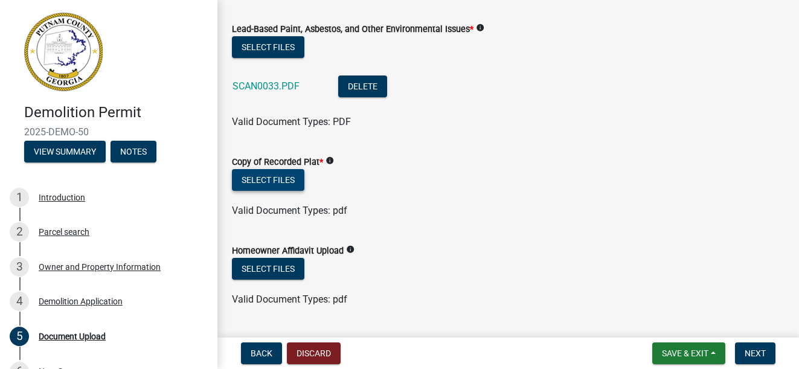
click at [269, 181] on button "Select files" at bounding box center [268, 180] width 73 height 22
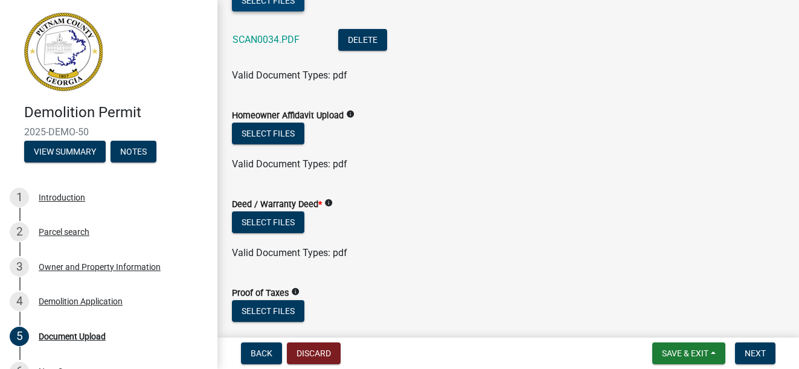
scroll to position [250, 0]
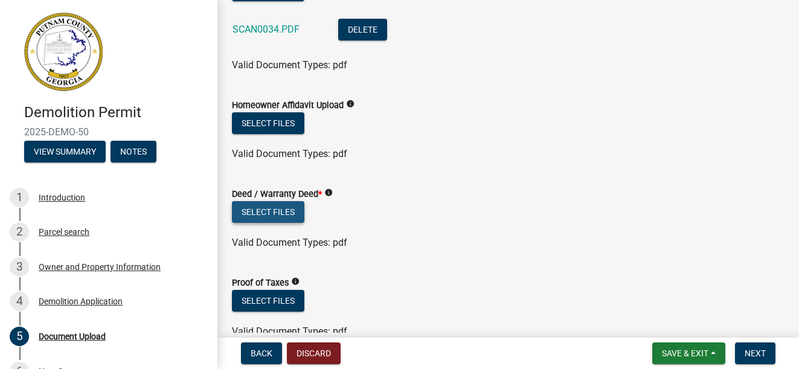
click at [259, 205] on button "Select files" at bounding box center [268, 212] width 73 height 22
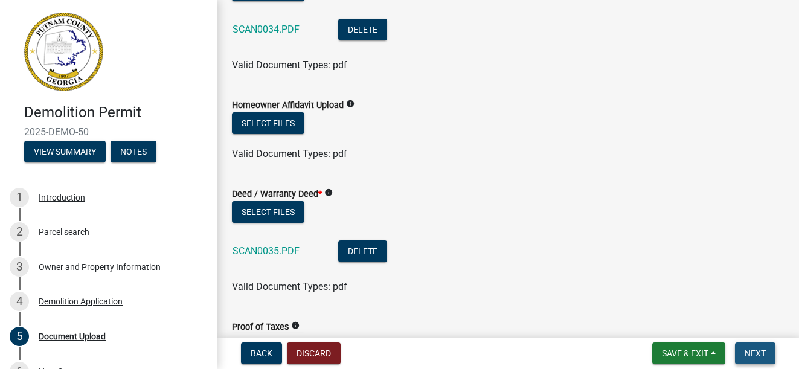
click at [758, 349] on span "Next" at bounding box center [755, 354] width 21 height 10
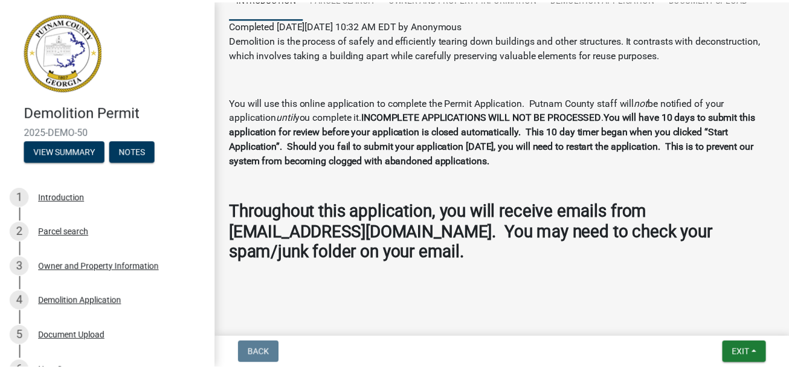
scroll to position [113, 0]
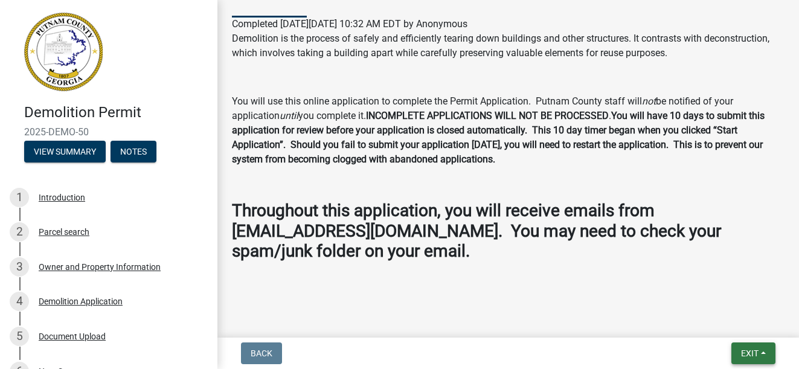
click at [744, 356] on span "Exit" at bounding box center [750, 354] width 18 height 10
click at [731, 321] on button "Save & Exit" at bounding box center [727, 322] width 97 height 29
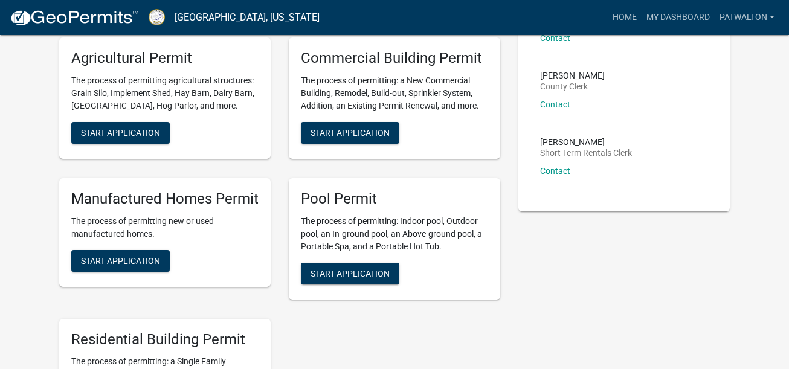
scroll to position [354, 0]
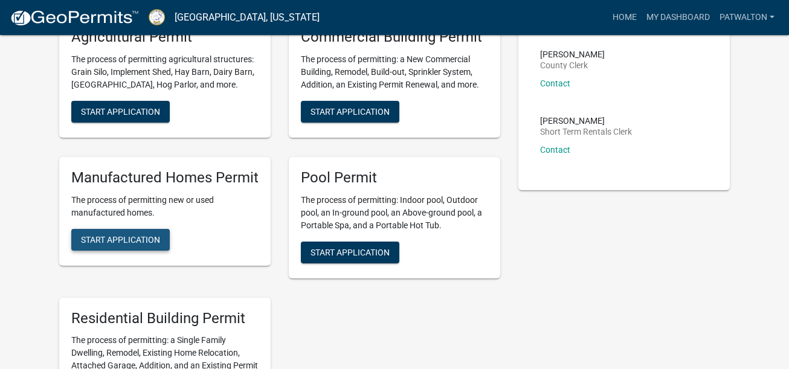
click at [102, 234] on span "Start Application" at bounding box center [120, 239] width 79 height 10
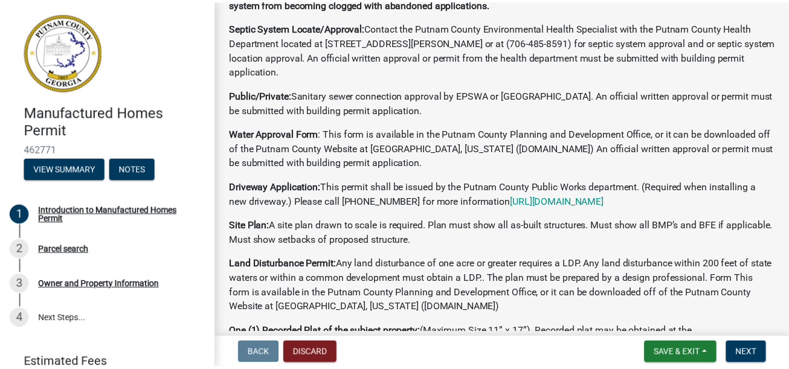
scroll to position [205, 0]
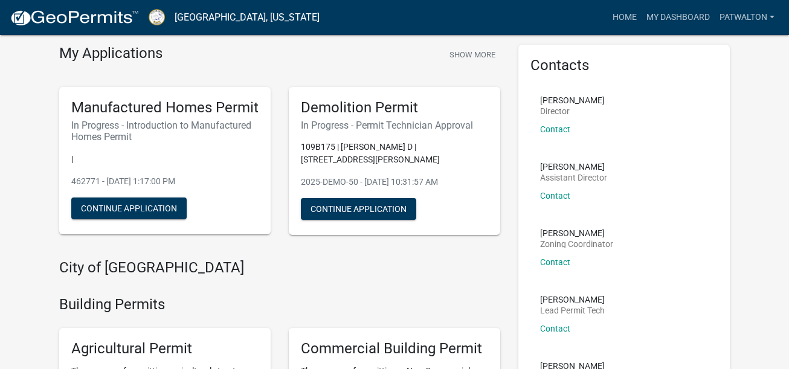
scroll to position [48, 0]
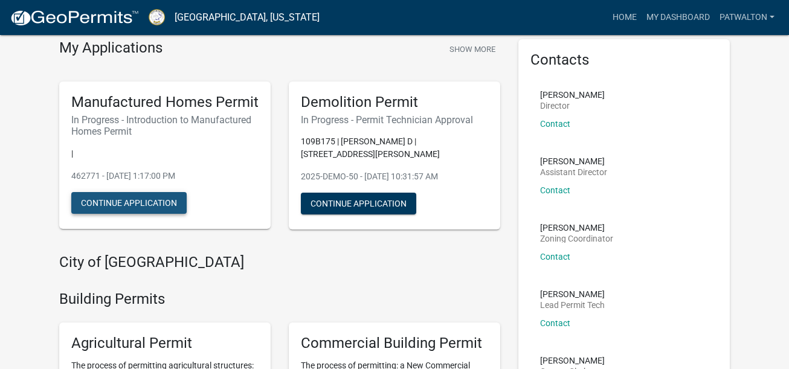
click at [142, 201] on button "Continue Application" at bounding box center [128, 203] width 115 height 22
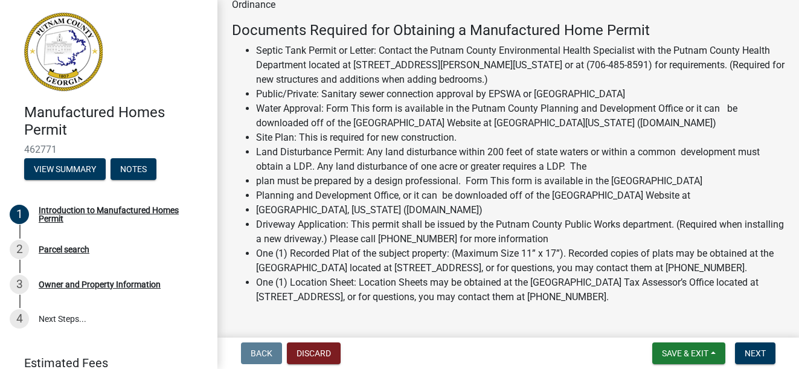
scroll to position [1316, 0]
